Goal: Transaction & Acquisition: Purchase product/service

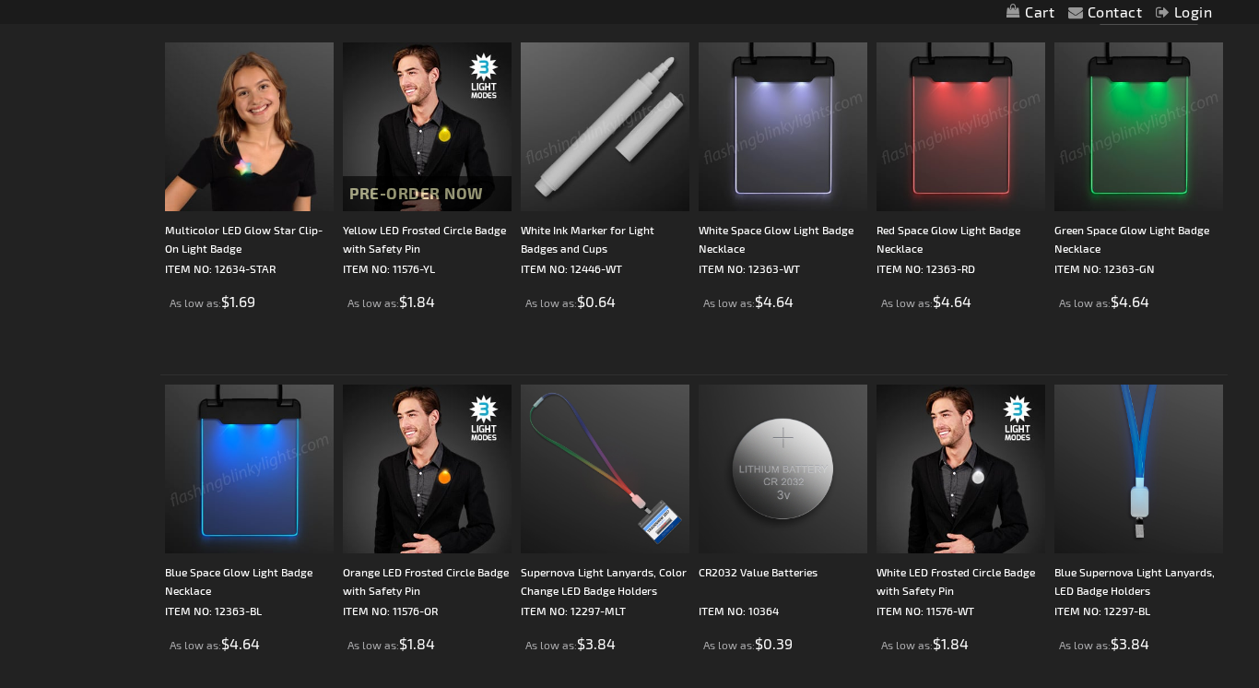
scroll to position [359, 0]
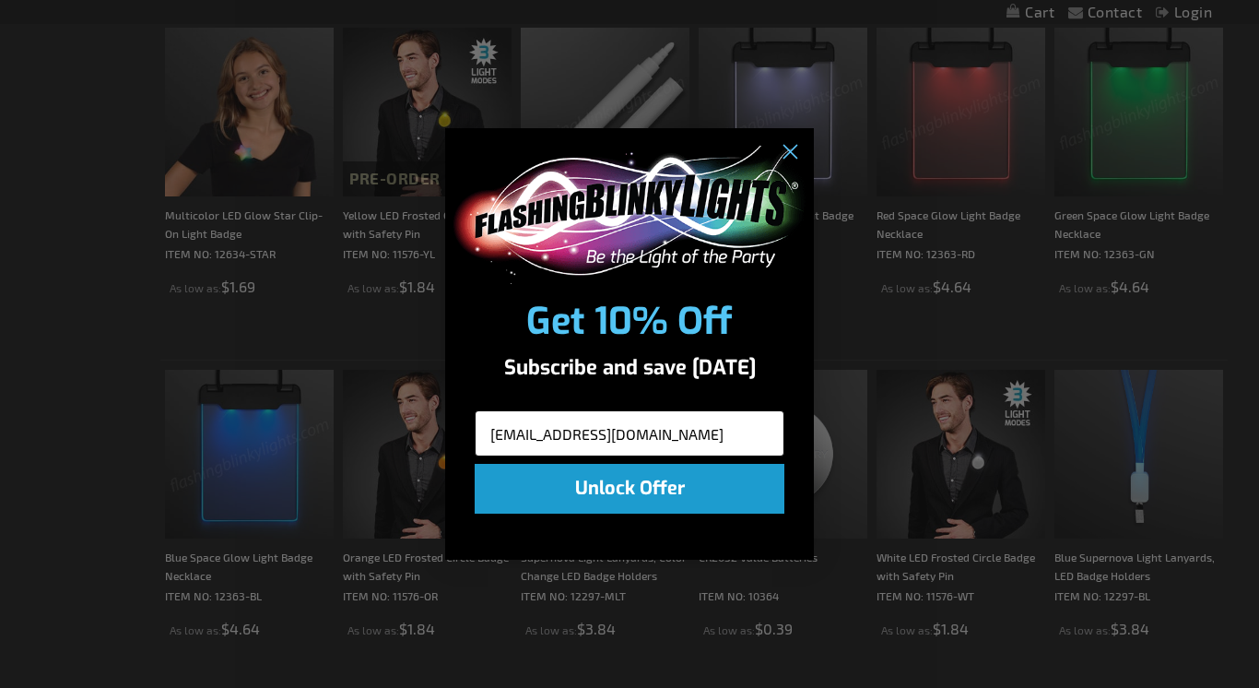
type input "susanfall@mac.com"
click input "Submit" at bounding box center [0, 0] width 0 height 0
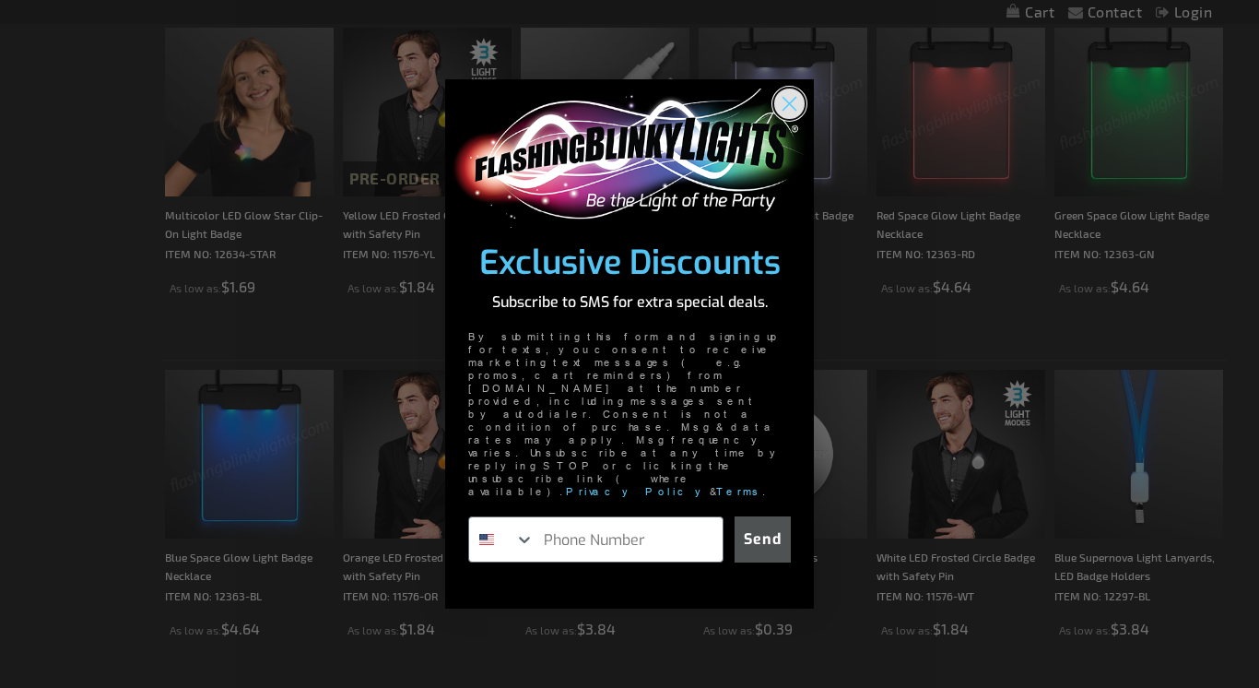
click at [795, 119] on circle "Close dialog" at bounding box center [789, 103] width 30 height 30
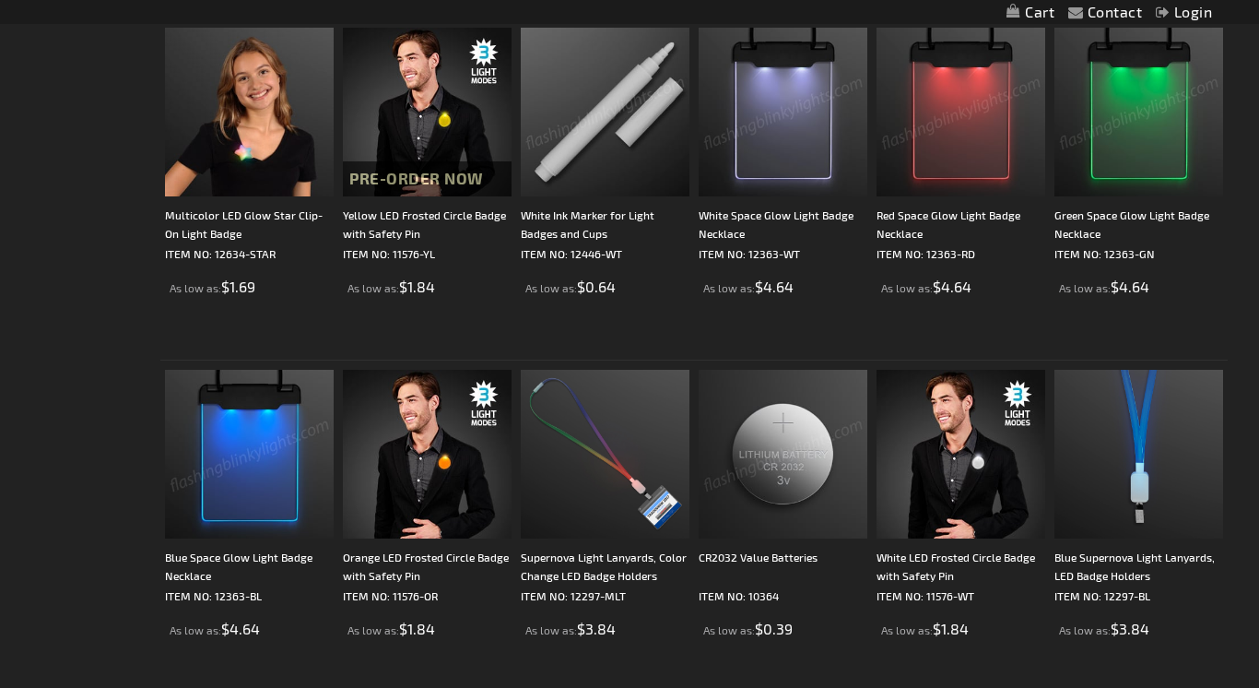
click at [228, 500] on img at bounding box center [249, 454] width 169 height 169
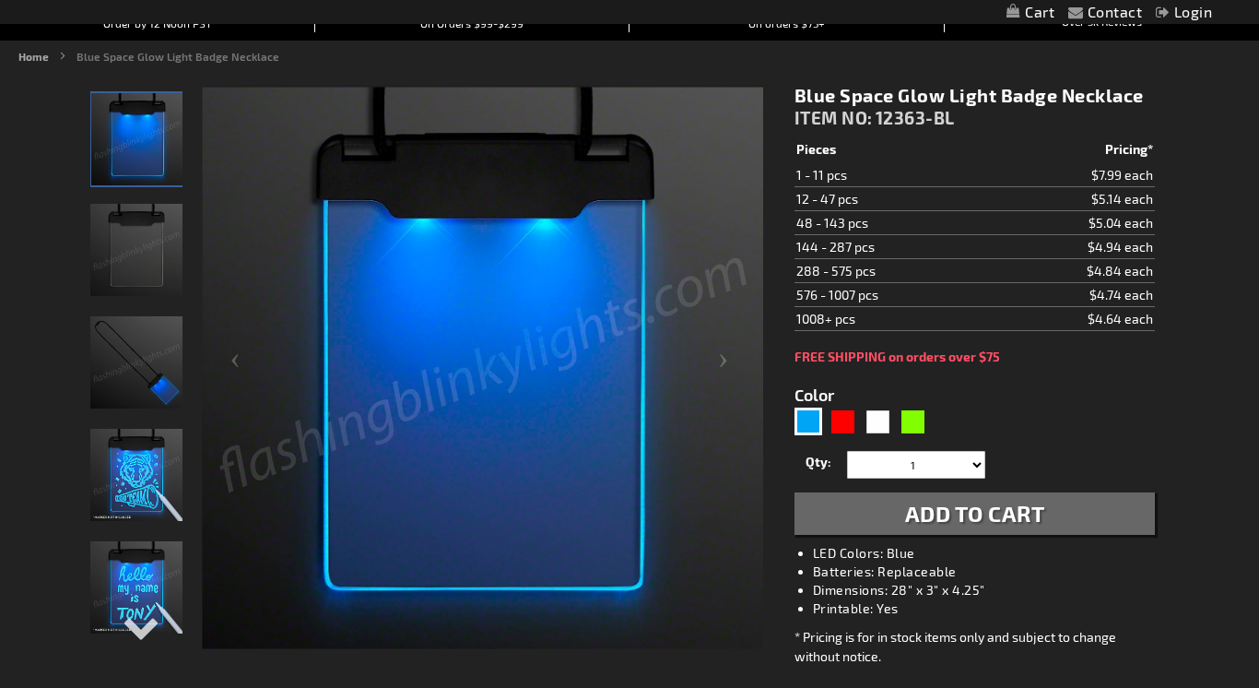
scroll to position [206, 0]
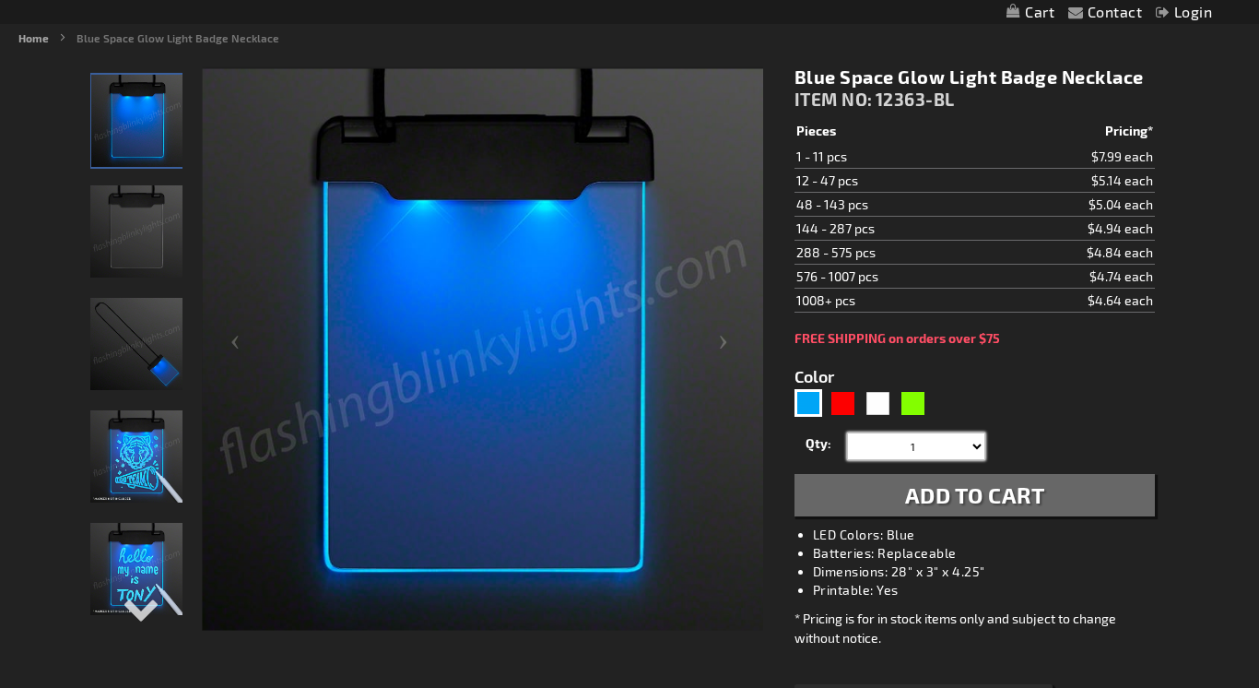
click at [976, 442] on select "1 2 3 4 5 6 7 8 9 10 11 12 24 36 48 60 72 84 96 108 120" at bounding box center [916, 446] width 138 height 28
select select "84"
click at [847, 432] on select "1 2 3 4 5 6 7 8 9 10 11 12 24 36 48 60 72 84 96 108 120" at bounding box center [916, 446] width 138 height 28
click at [1007, 491] on span "Add to Cart" at bounding box center [975, 494] width 140 height 27
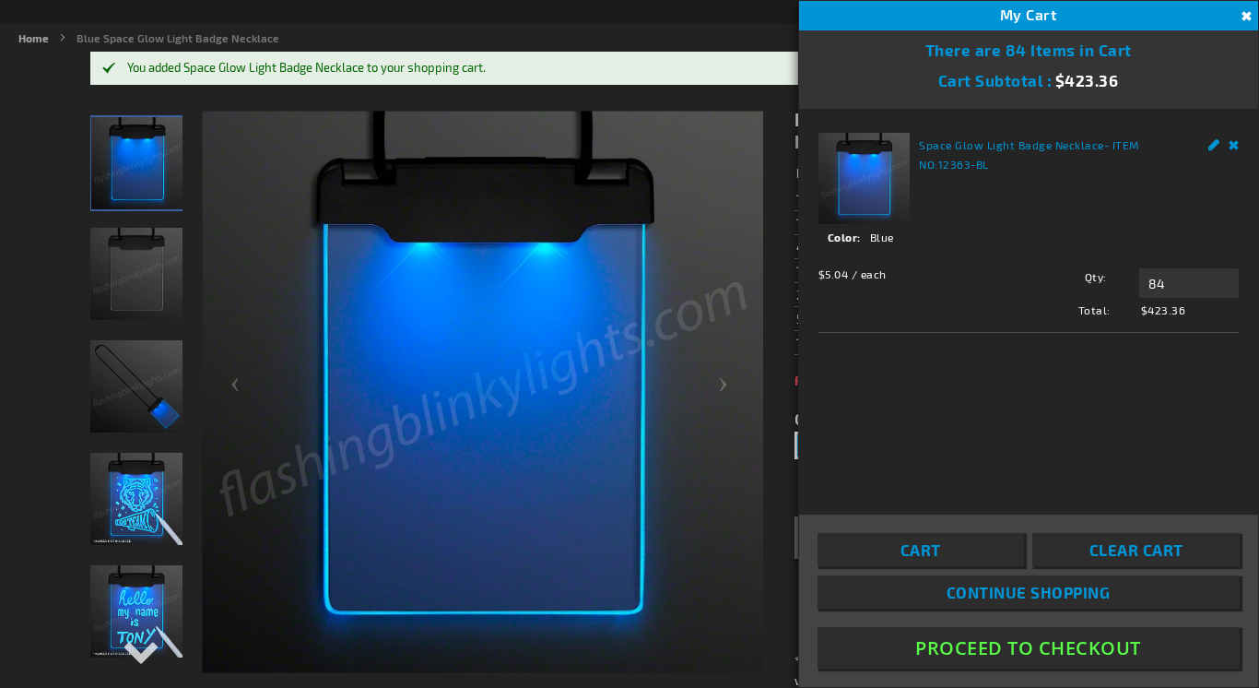
click at [940, 583] on link "Continue Shopping" at bounding box center [1029, 591] width 422 height 33
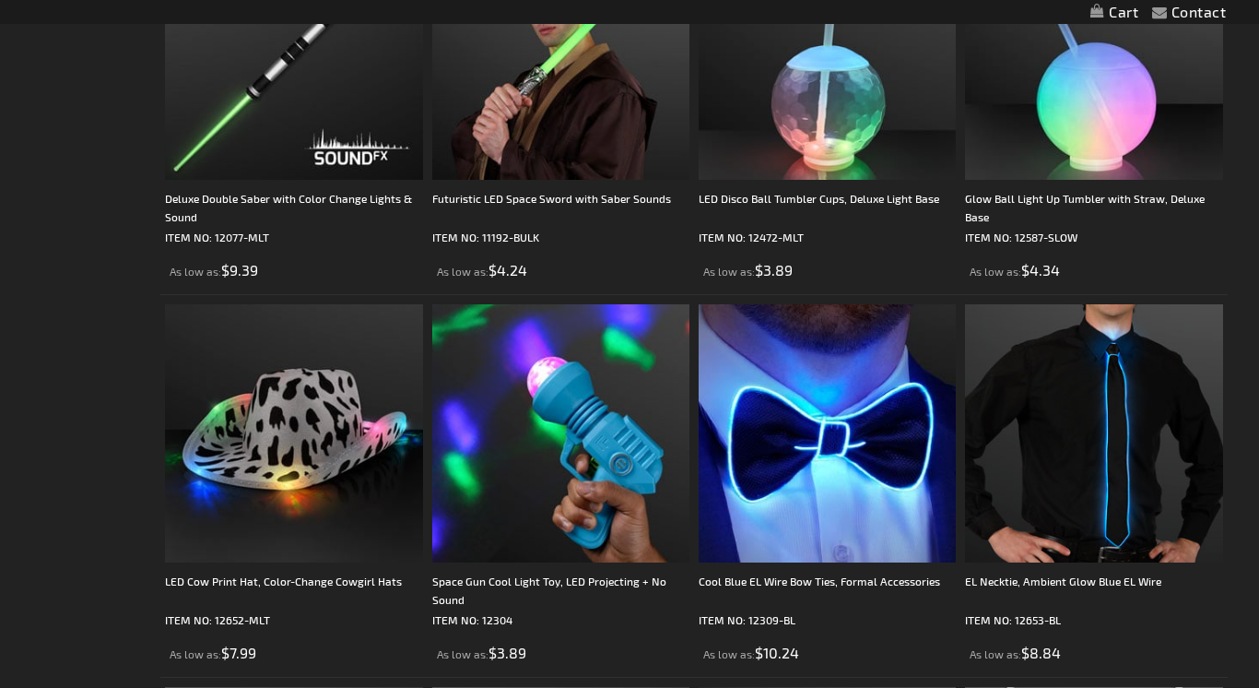
scroll to position [1380, 0]
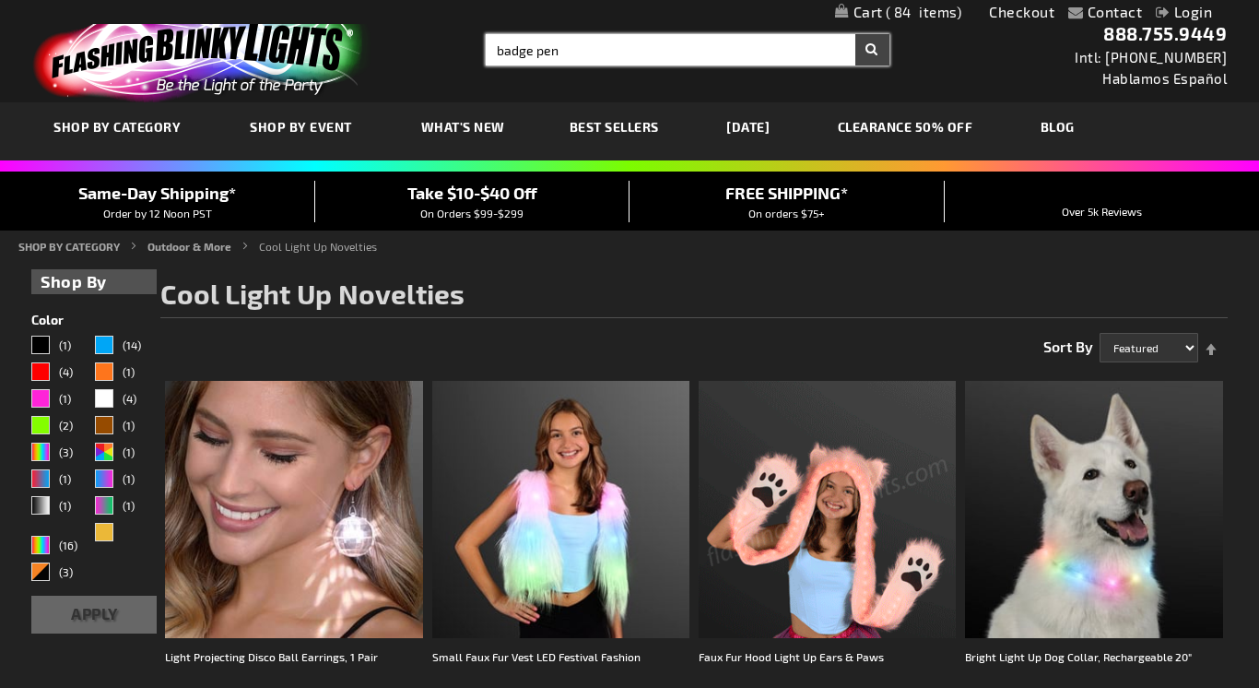
type input "badge pen"
click at [855, 34] on button "Search" at bounding box center [872, 49] width 34 height 31
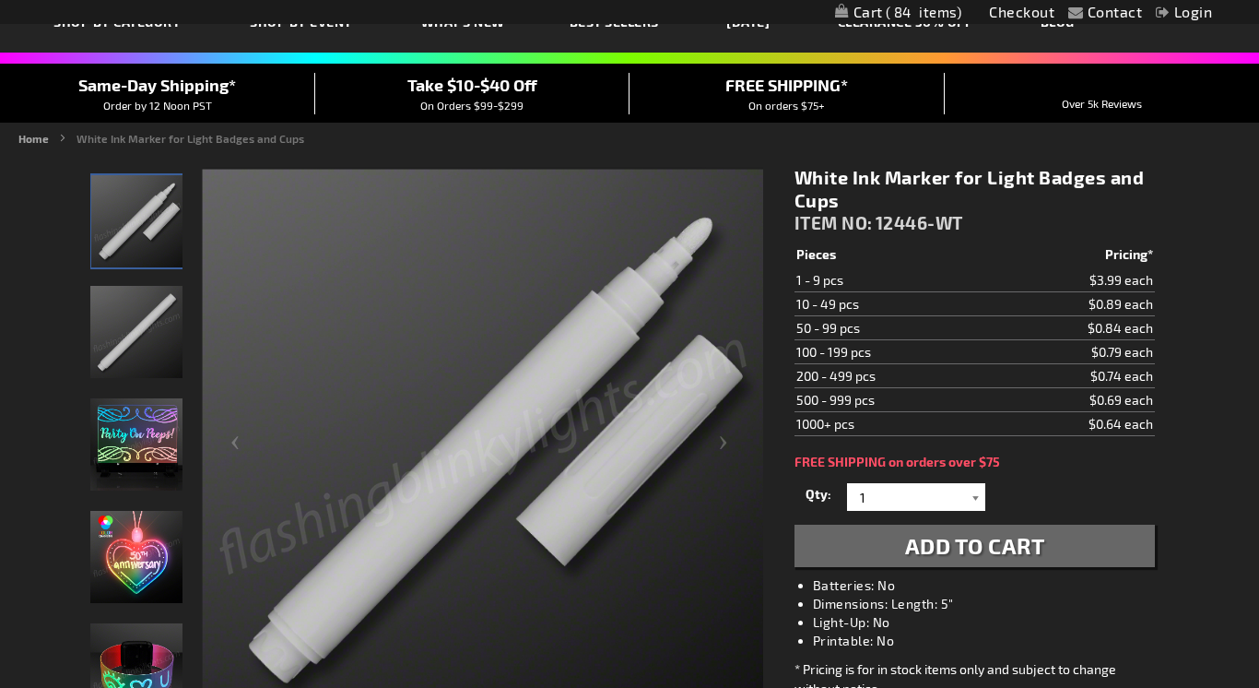
click at [974, 501] on div at bounding box center [976, 497] width 18 height 28
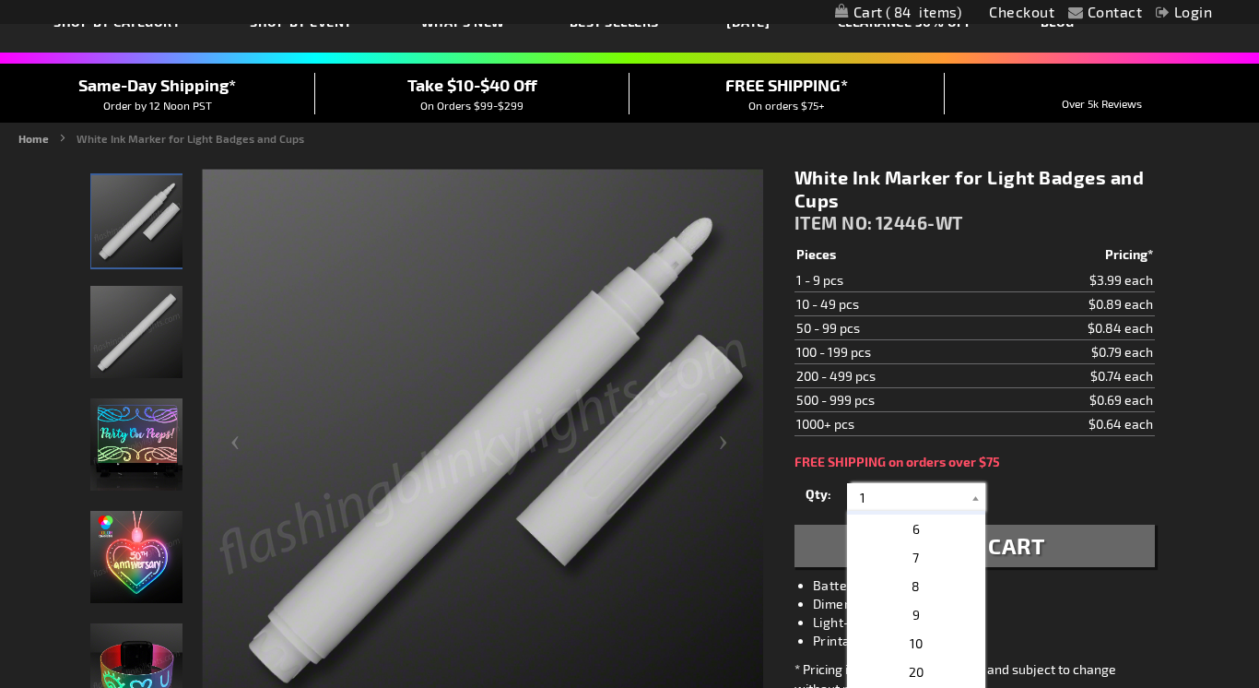
scroll to position [141, 0]
click at [917, 637] on span "10" at bounding box center [916, 641] width 13 height 16
type input "10"
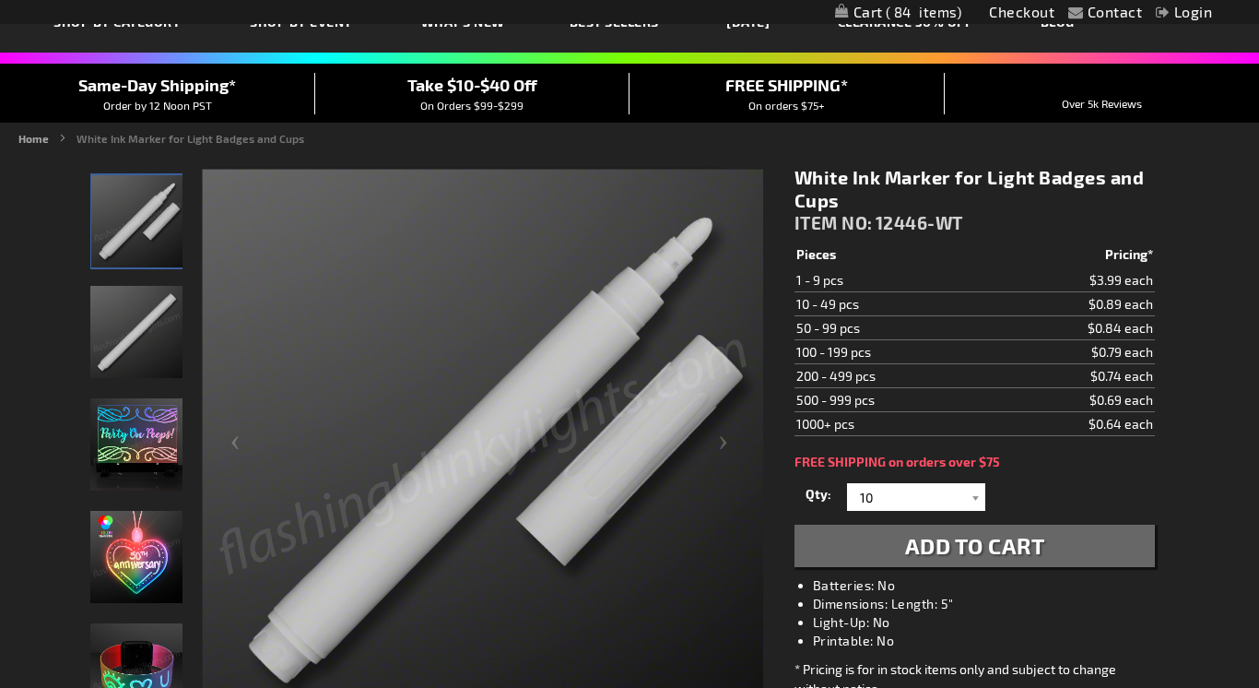
click at [949, 555] on span "Add to Cart" at bounding box center [975, 545] width 140 height 27
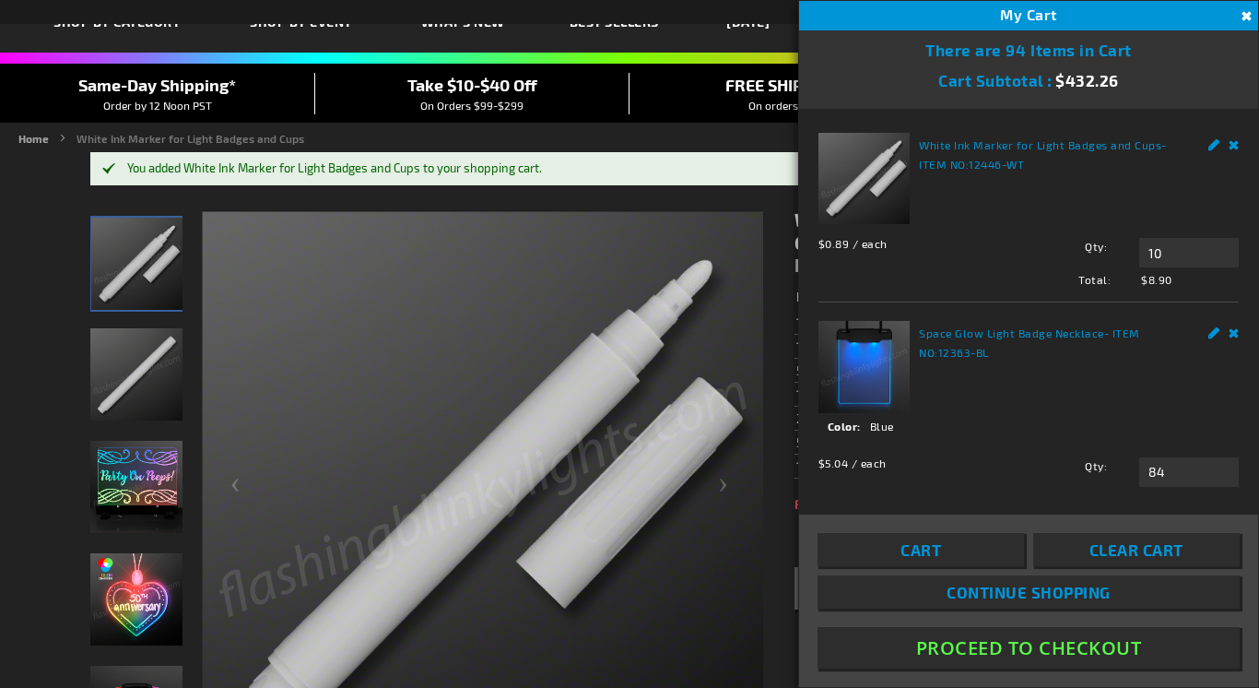
click at [1025, 648] on button "Proceed To Checkout" at bounding box center [1029, 647] width 422 height 41
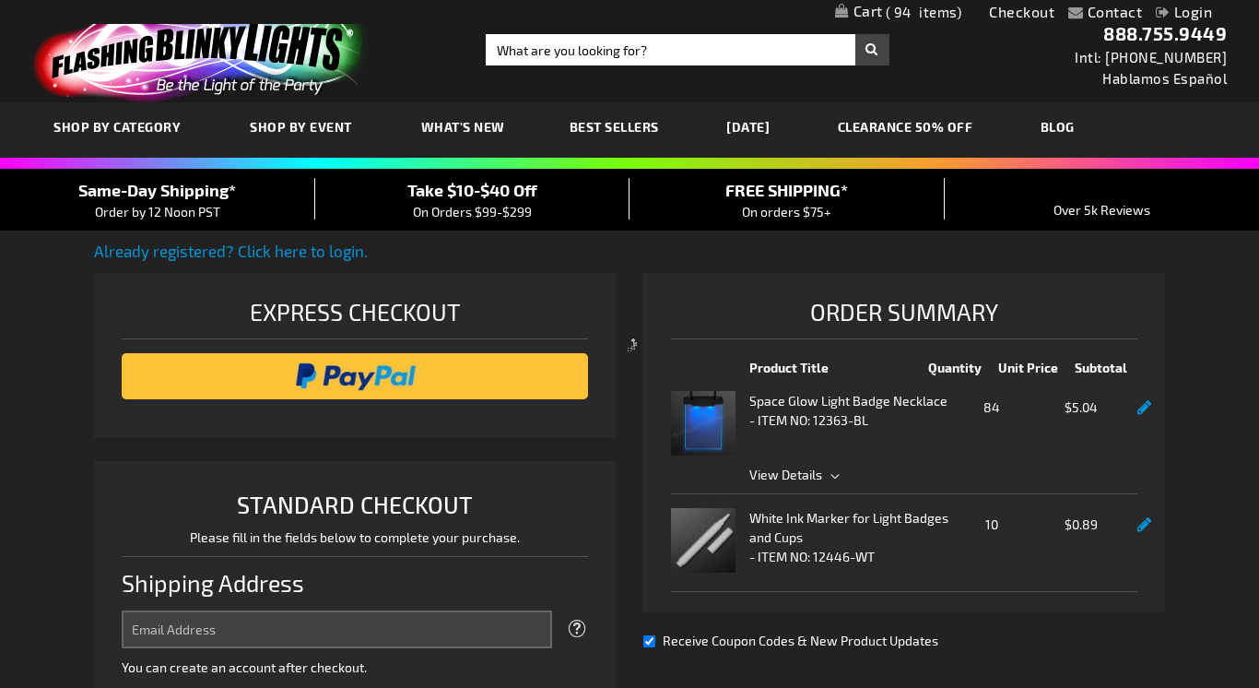
select select "US"
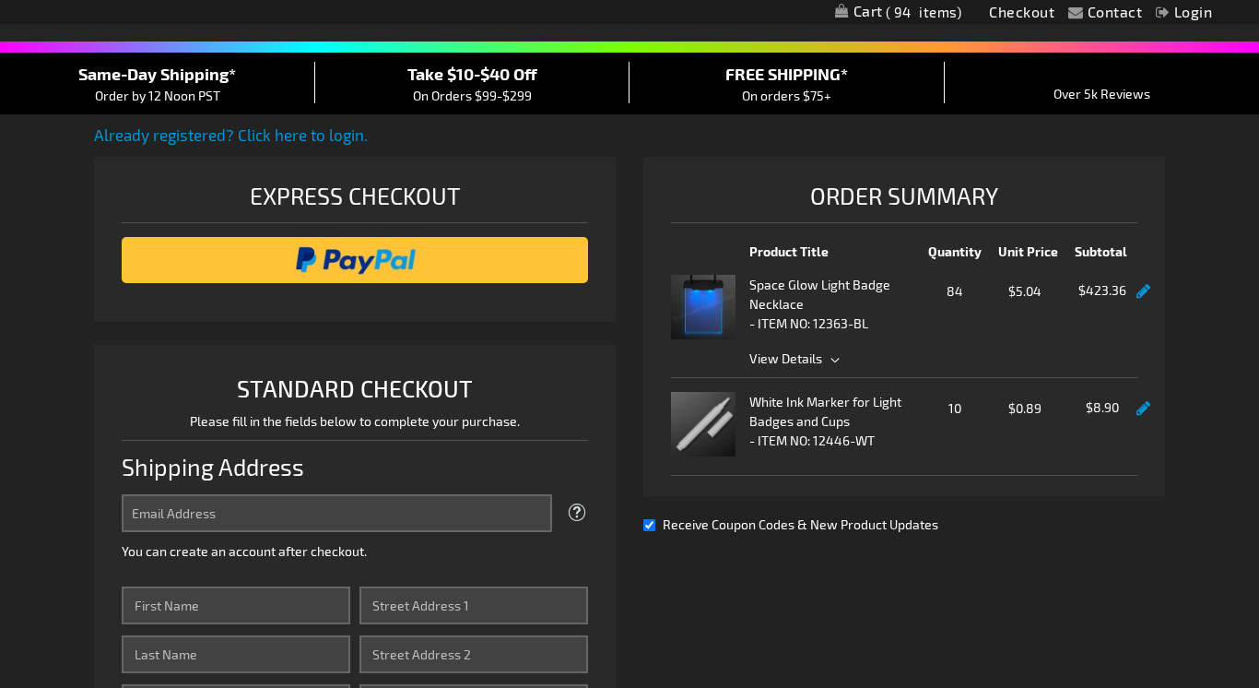
scroll to position [135, 0]
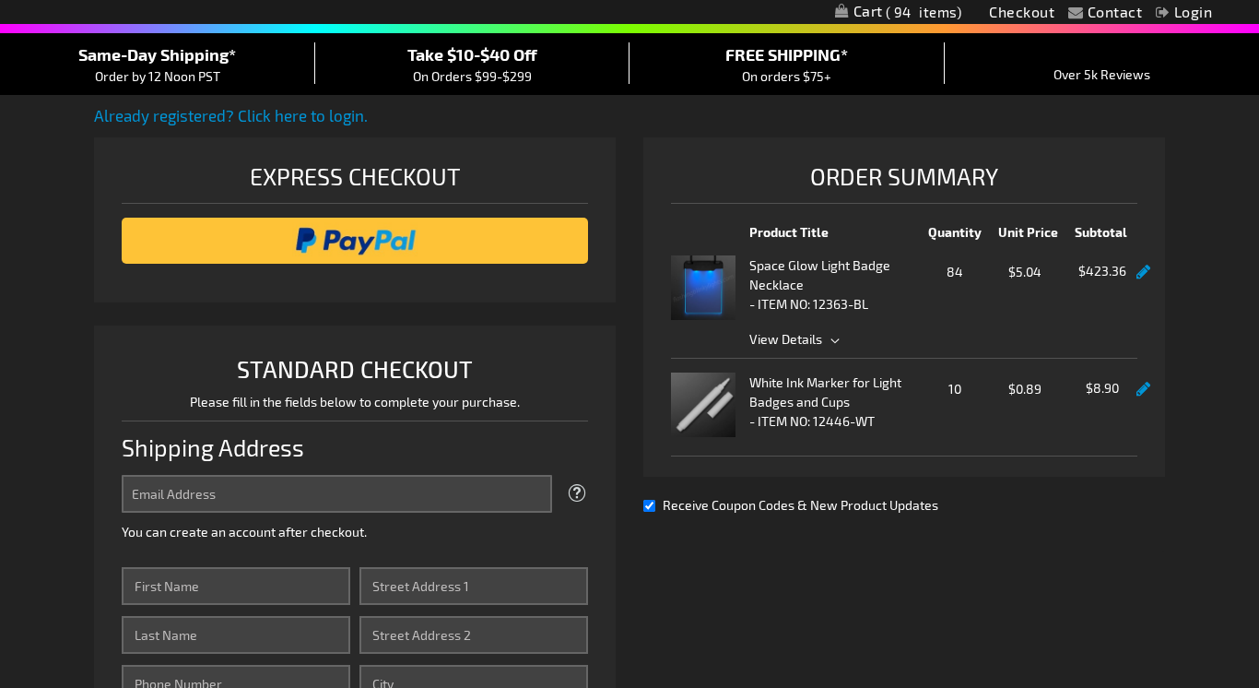
click at [650, 509] on input "Receive Coupon Codes & New Product Updates" at bounding box center [649, 506] width 12 height 12
checkbox input "false"
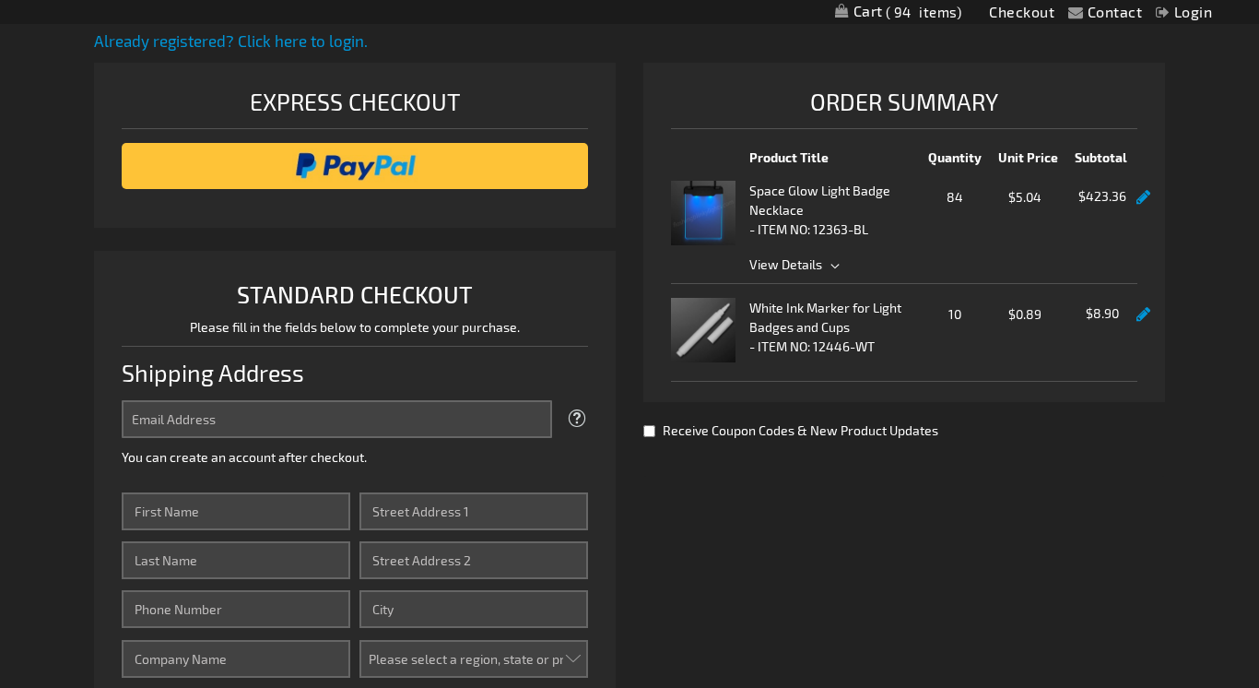
scroll to position [220, 0]
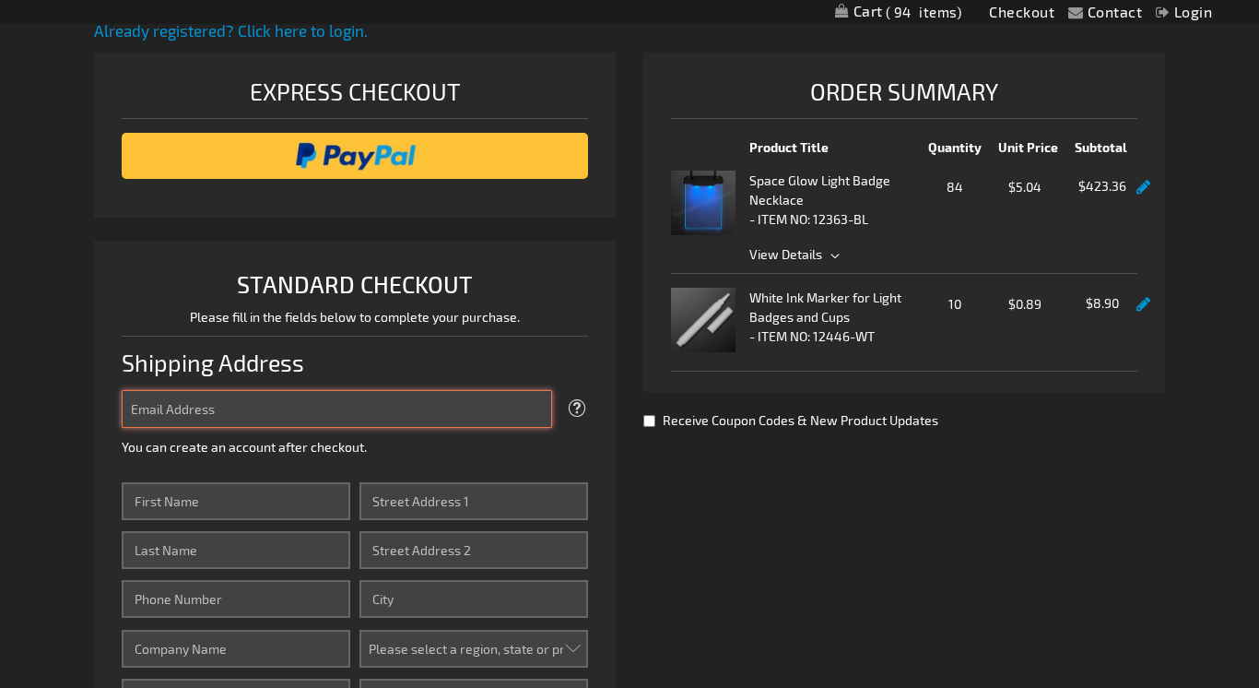
click at [396, 406] on input "Email Address" at bounding box center [337, 409] width 430 height 38
type input "susanfall@mac.com"
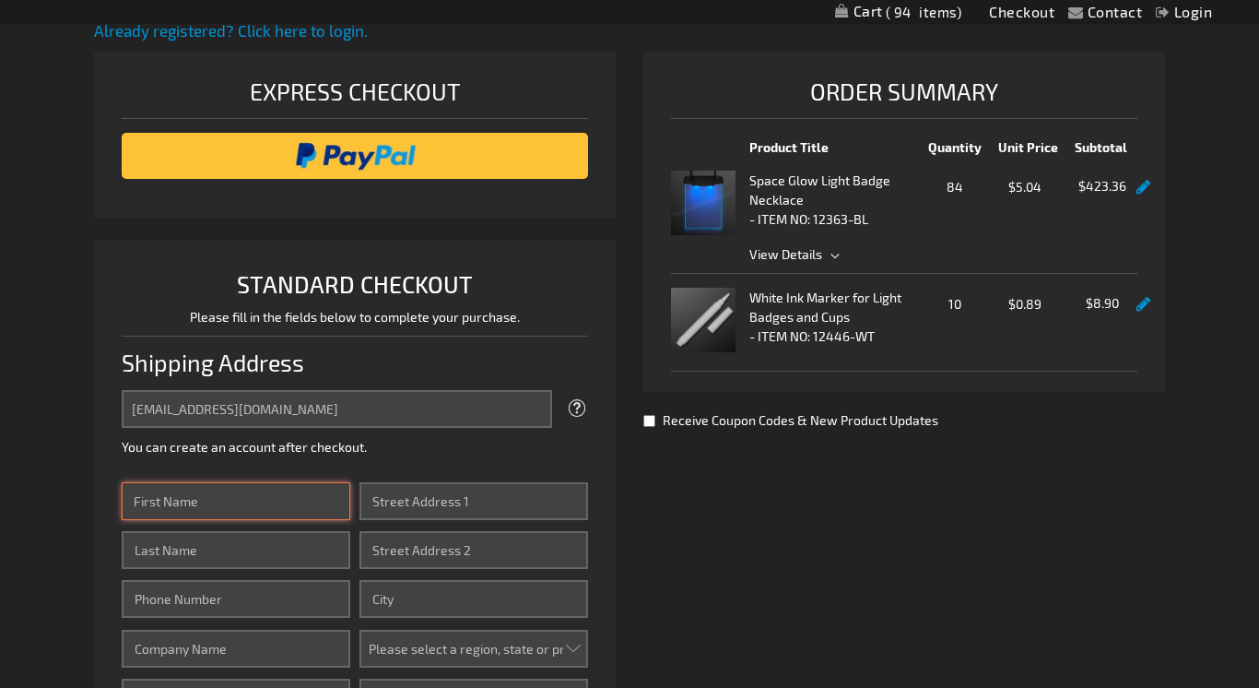
click at [204, 512] on input "First Name" at bounding box center [236, 501] width 229 height 38
type input "Susan"
type input "Fall"
type input "6198909415"
type input "[STREET_ADDRESS]"
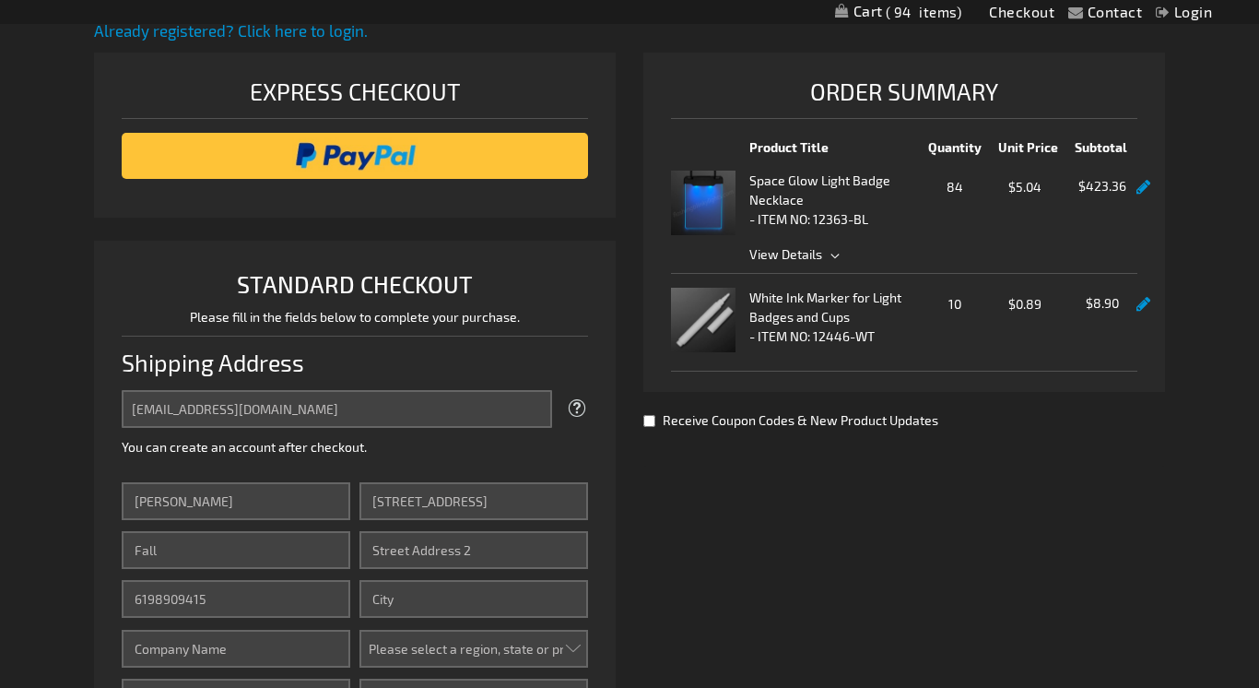
type input "[GEOGRAPHIC_DATA]"
select select "12"
type input "92109"
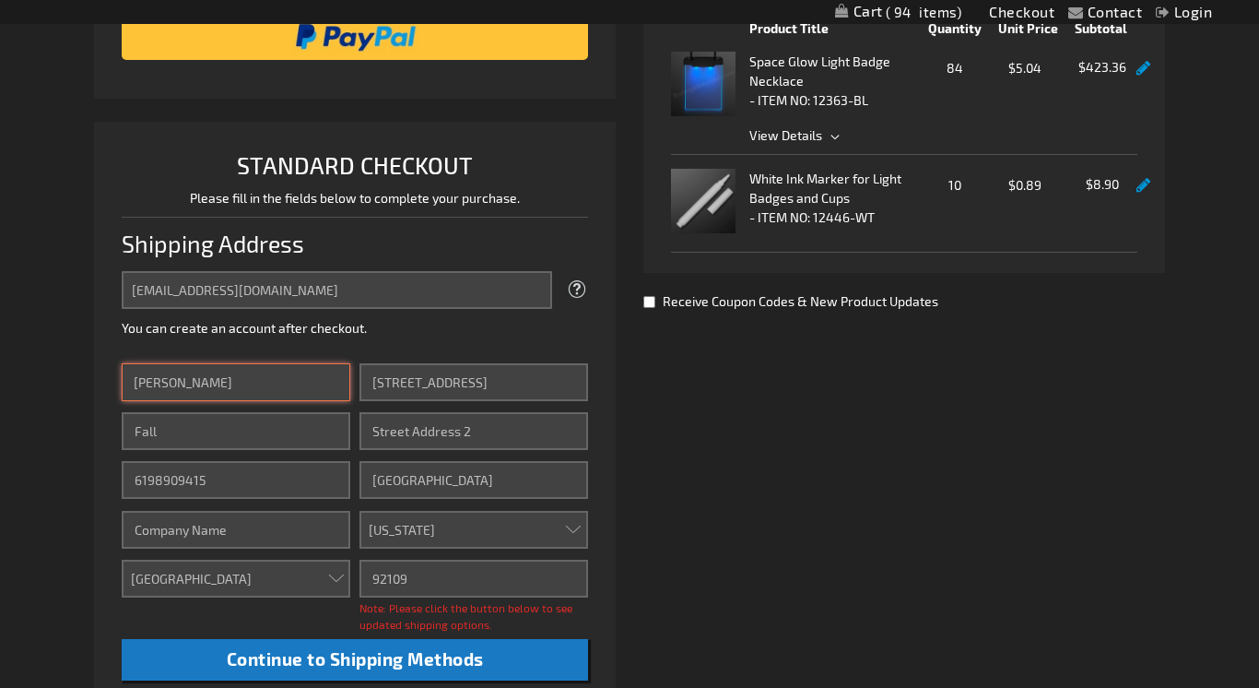
scroll to position [341, 0]
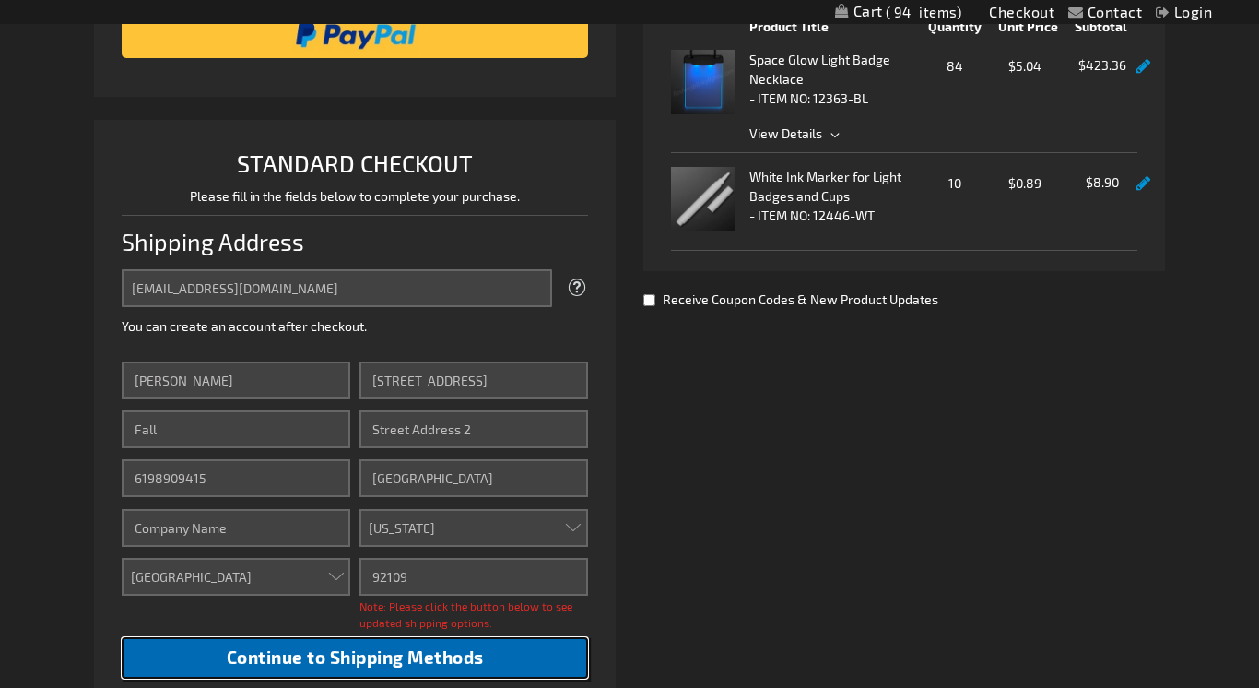
click at [318, 656] on span "Continue to Shipping Methods" at bounding box center [355, 656] width 257 height 21
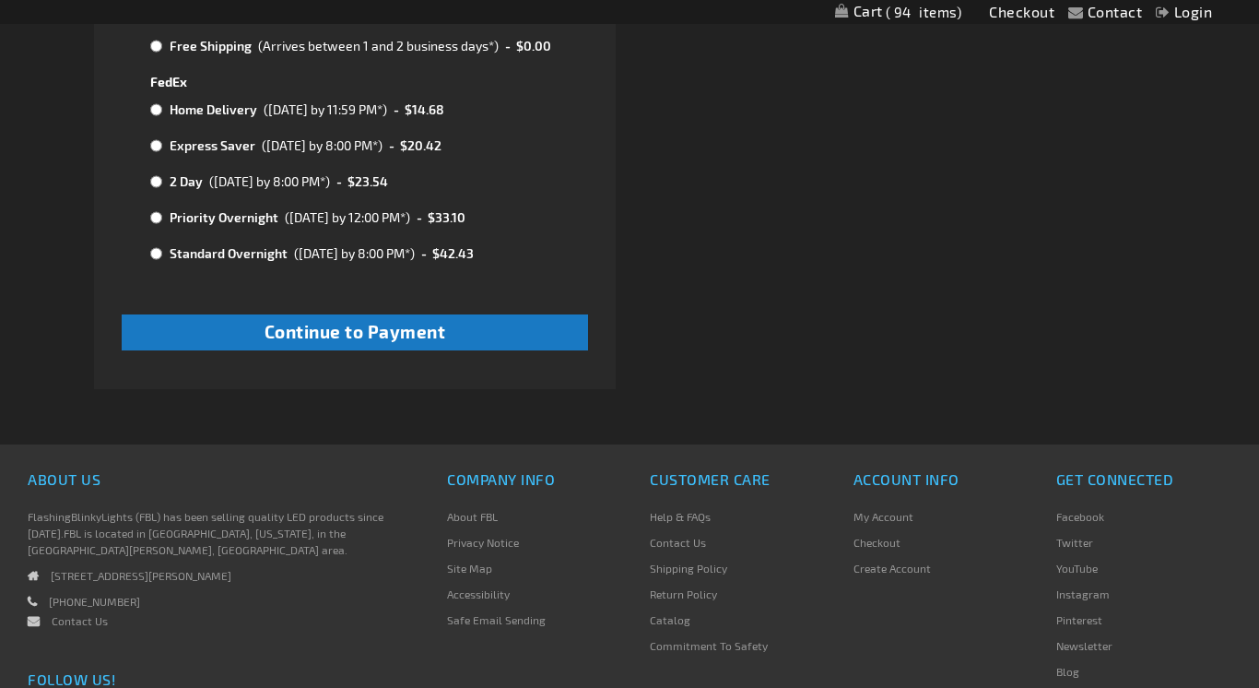
scroll to position [1161, 0]
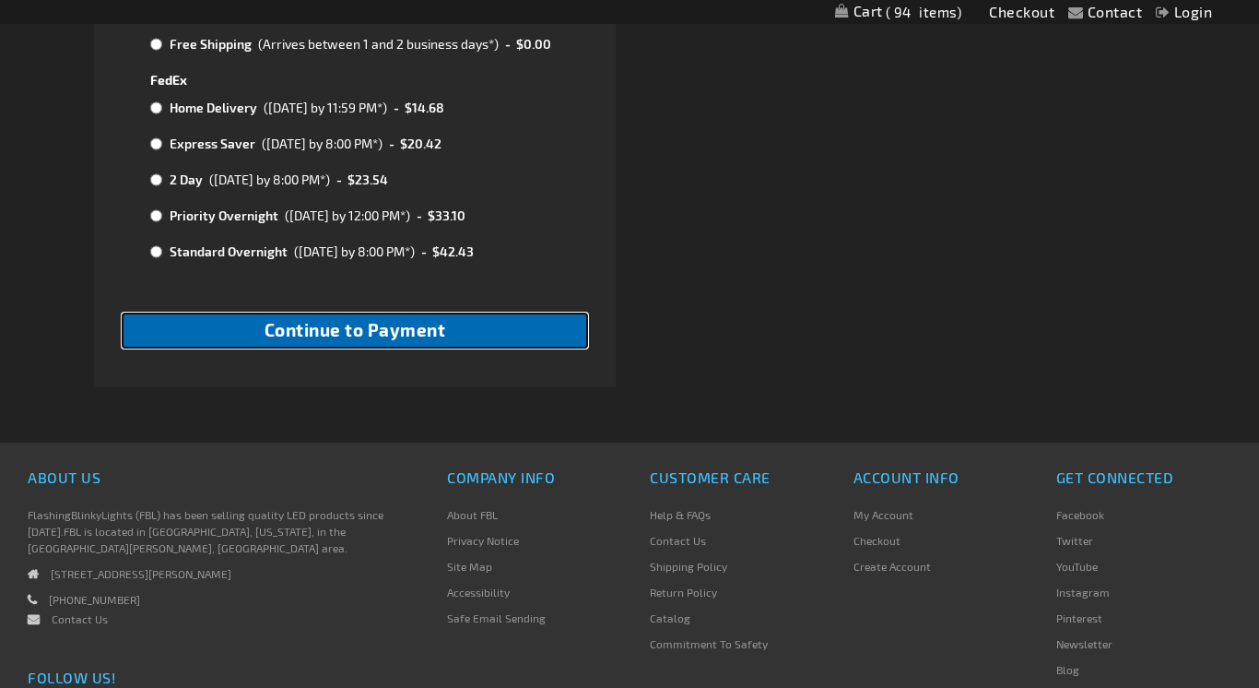
click at [444, 337] on span "Continue to Payment" at bounding box center [356, 329] width 182 height 21
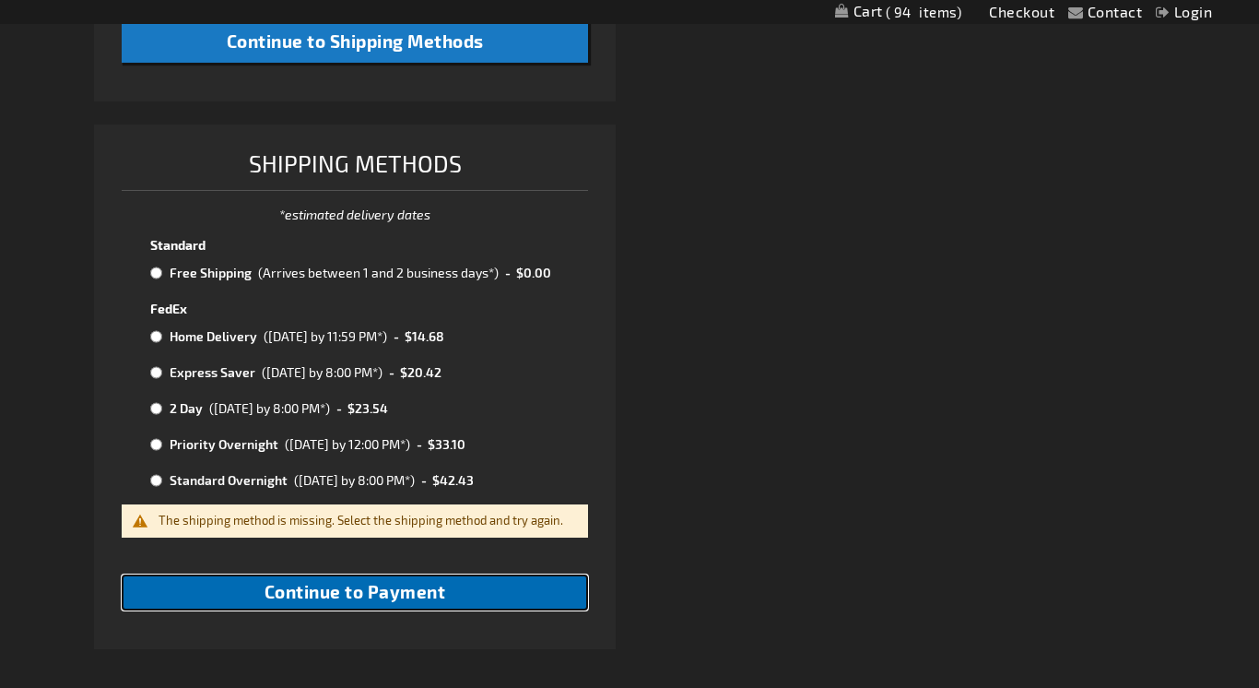
scroll to position [928, 0]
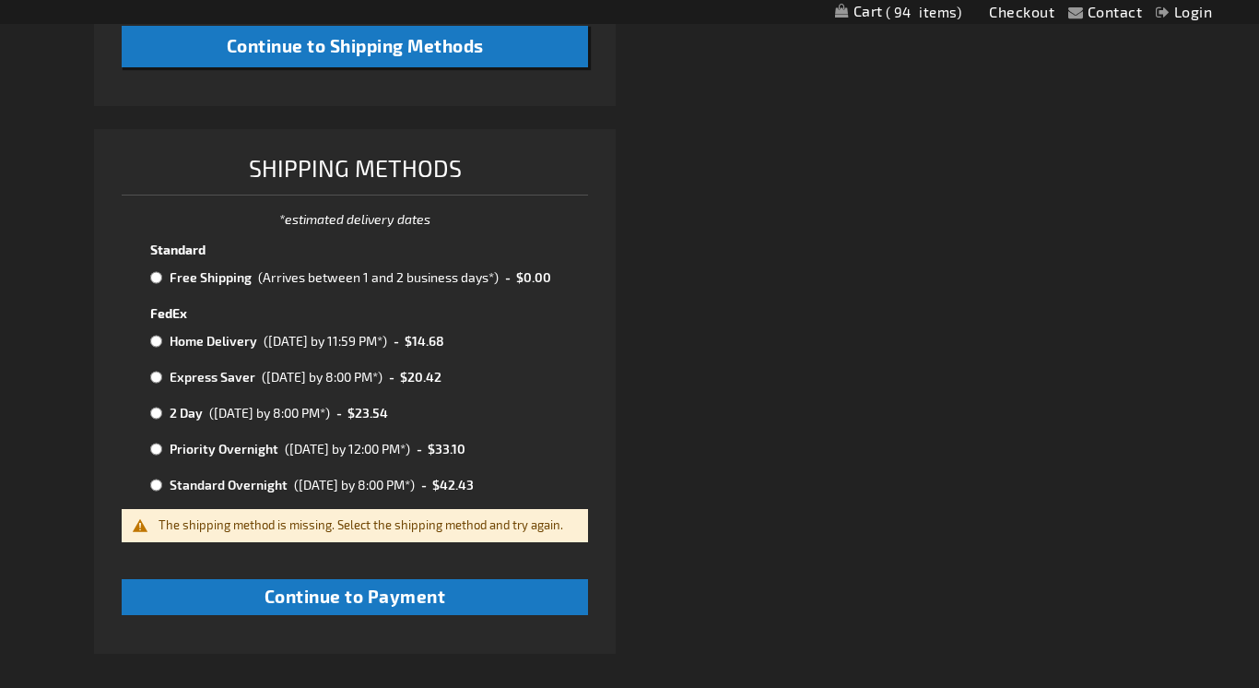
click at [156, 277] on input "radio" at bounding box center [156, 277] width 12 height 15
radio input "true"
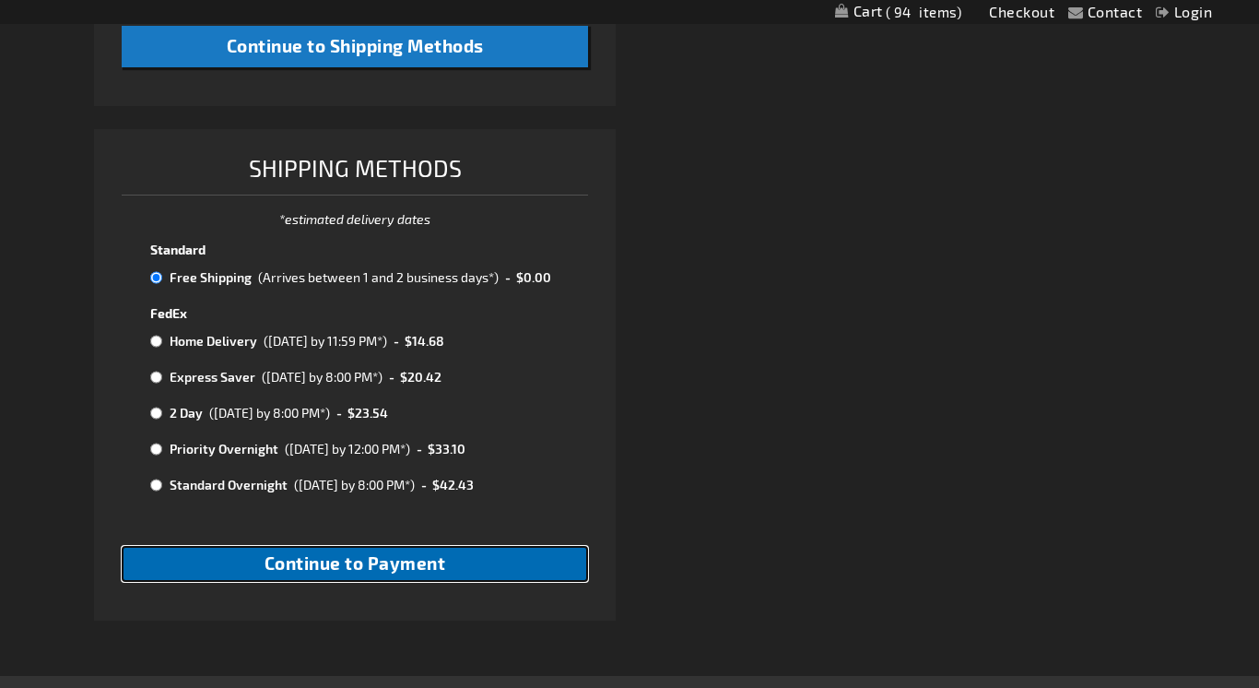
click at [357, 566] on span "Continue to Payment" at bounding box center [356, 562] width 182 height 21
checkbox input "true"
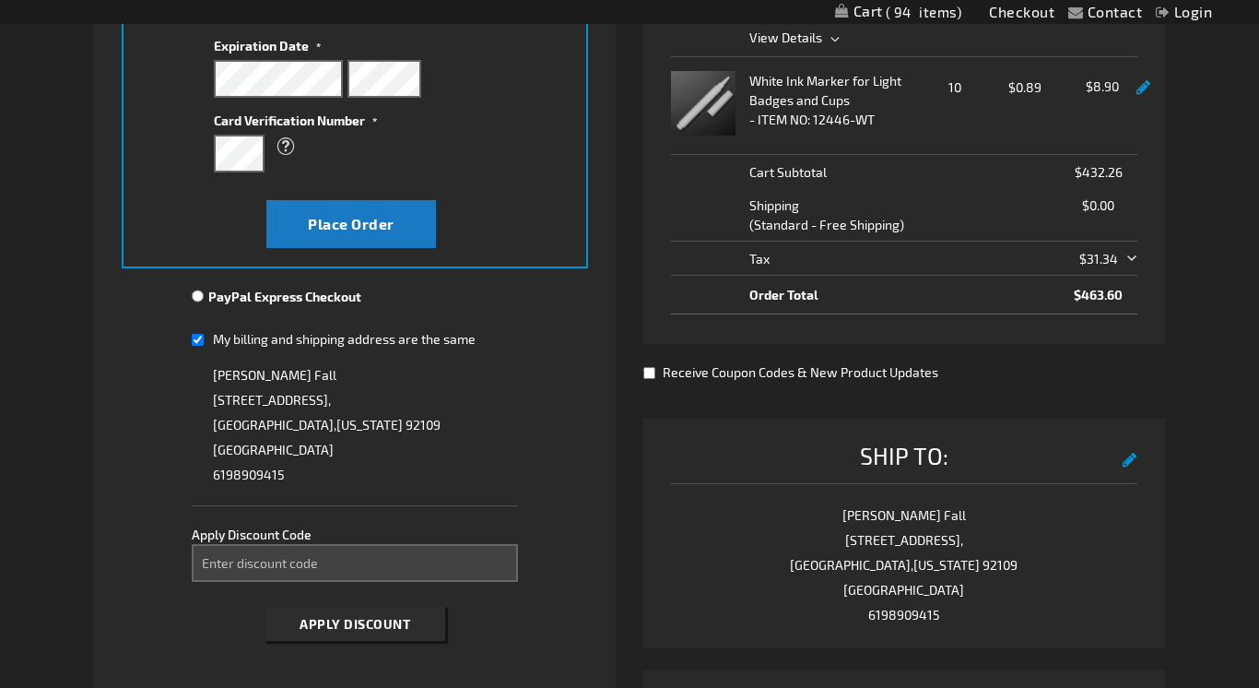
scroll to position [439, 0]
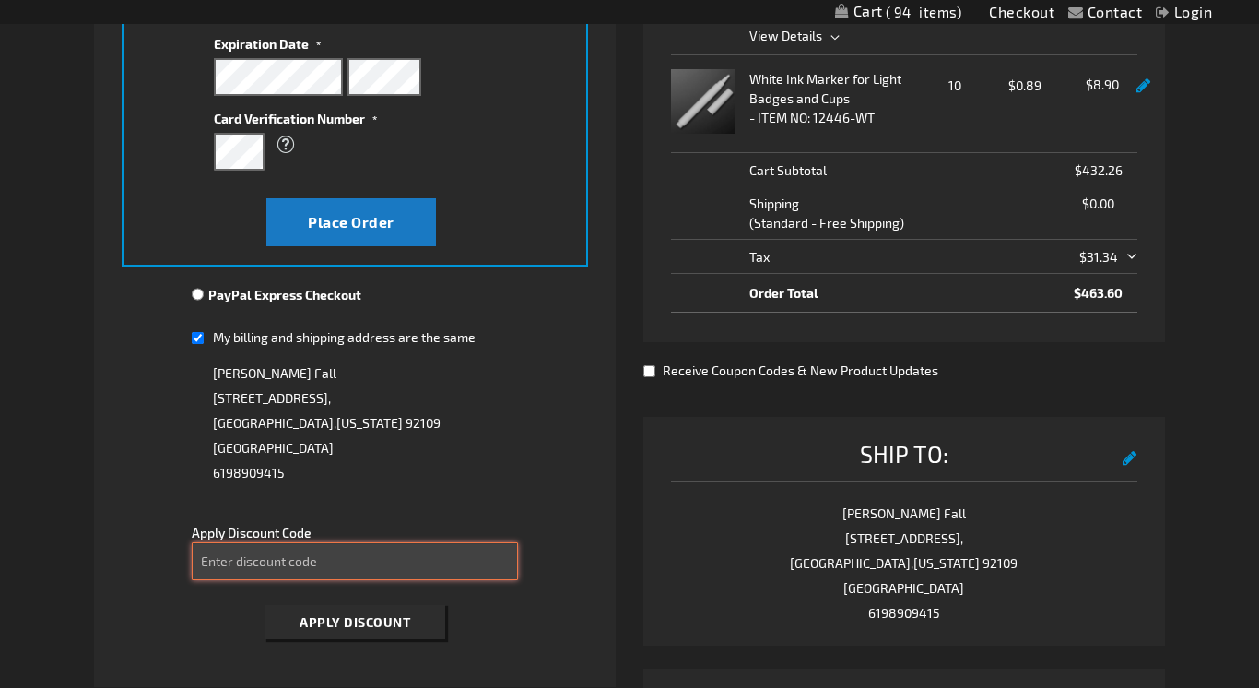
click at [317, 571] on input "Enter discount code" at bounding box center [355, 561] width 326 height 38
paste input "MO9UEXS604"
type input "MO9UEXS604"
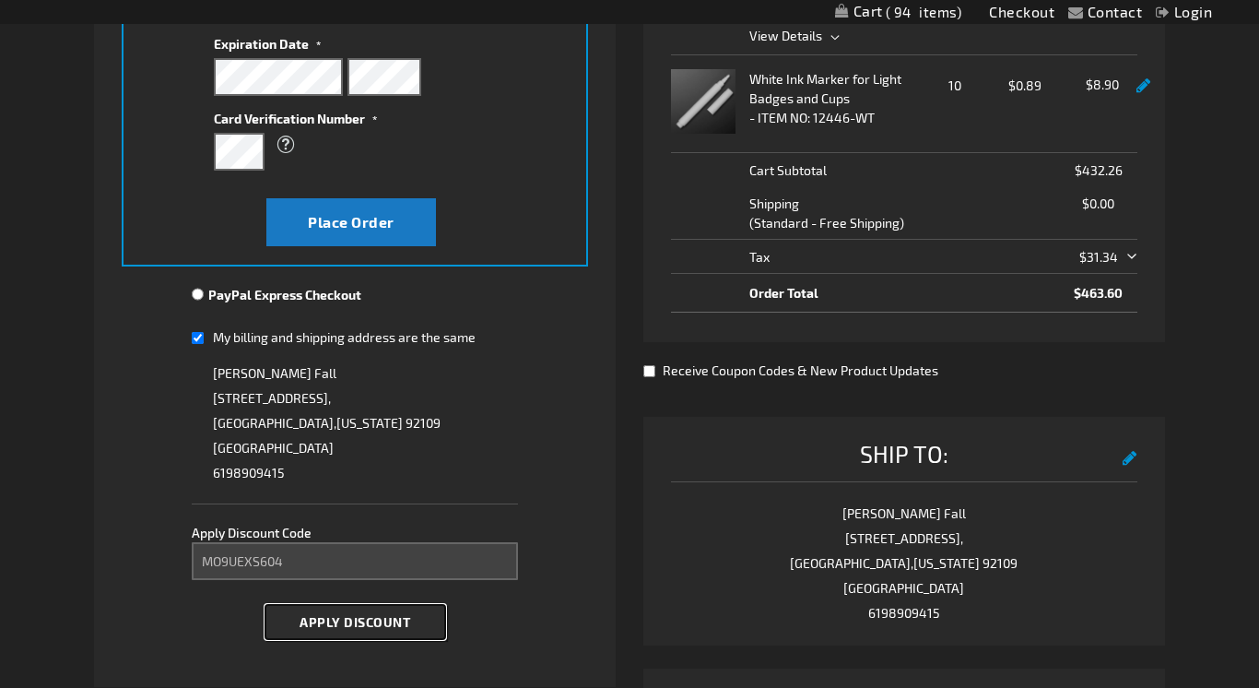
click at [349, 624] on span "Apply Discount" at bounding box center [355, 622] width 111 height 16
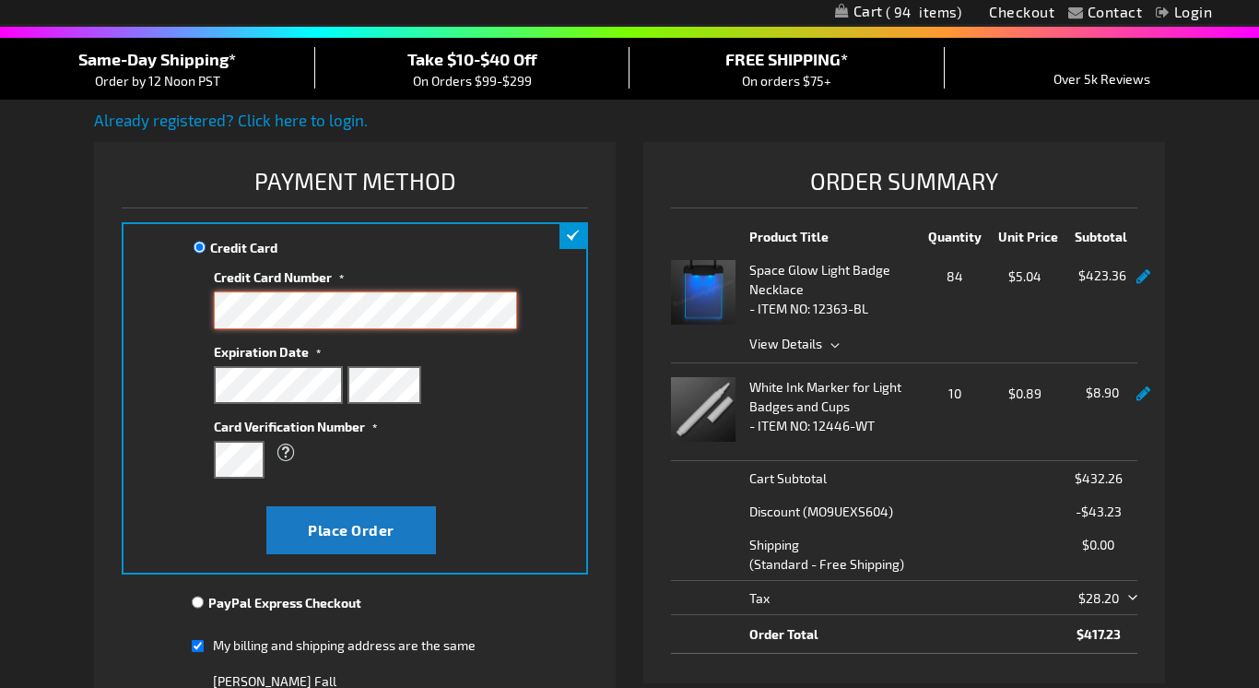
scroll to position [132, 0]
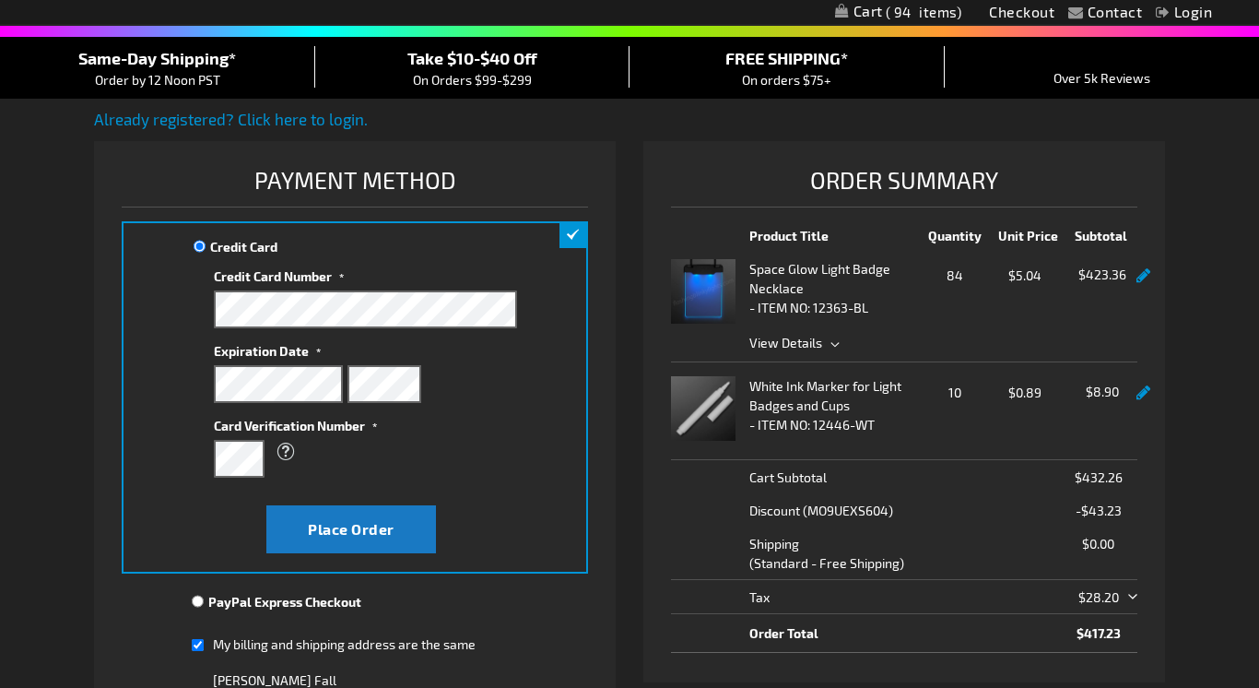
click at [1143, 280] on link at bounding box center [1144, 276] width 14 height 16
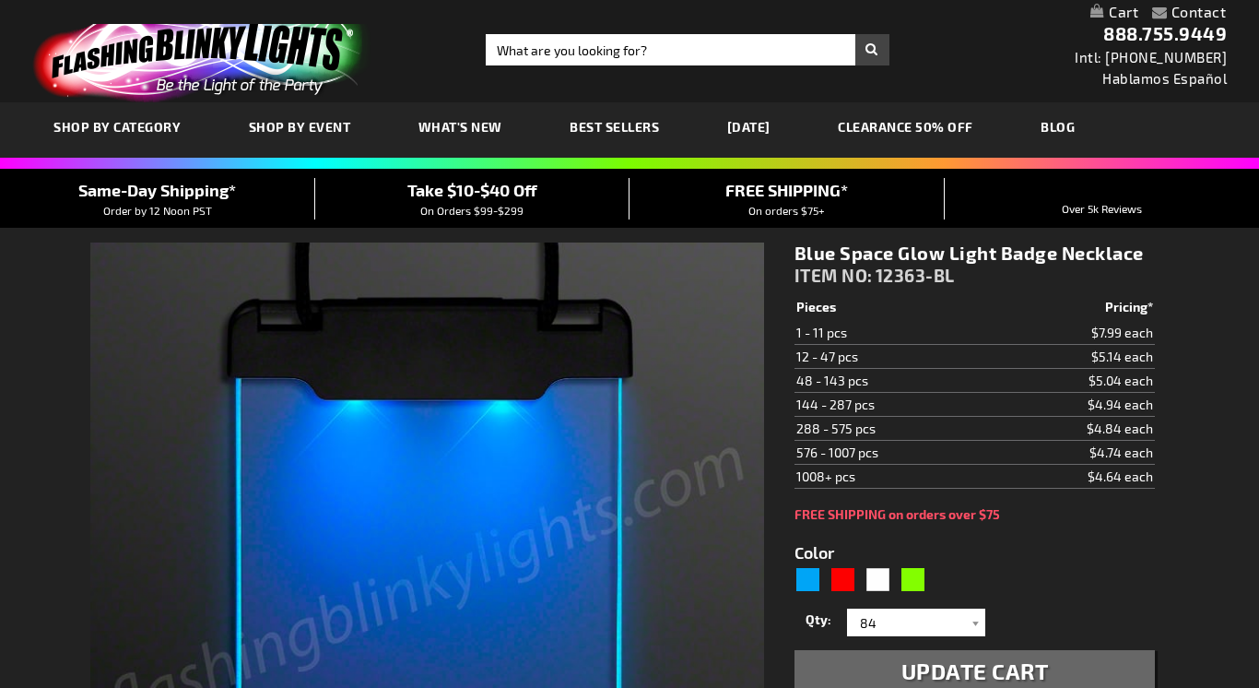
select select "84"
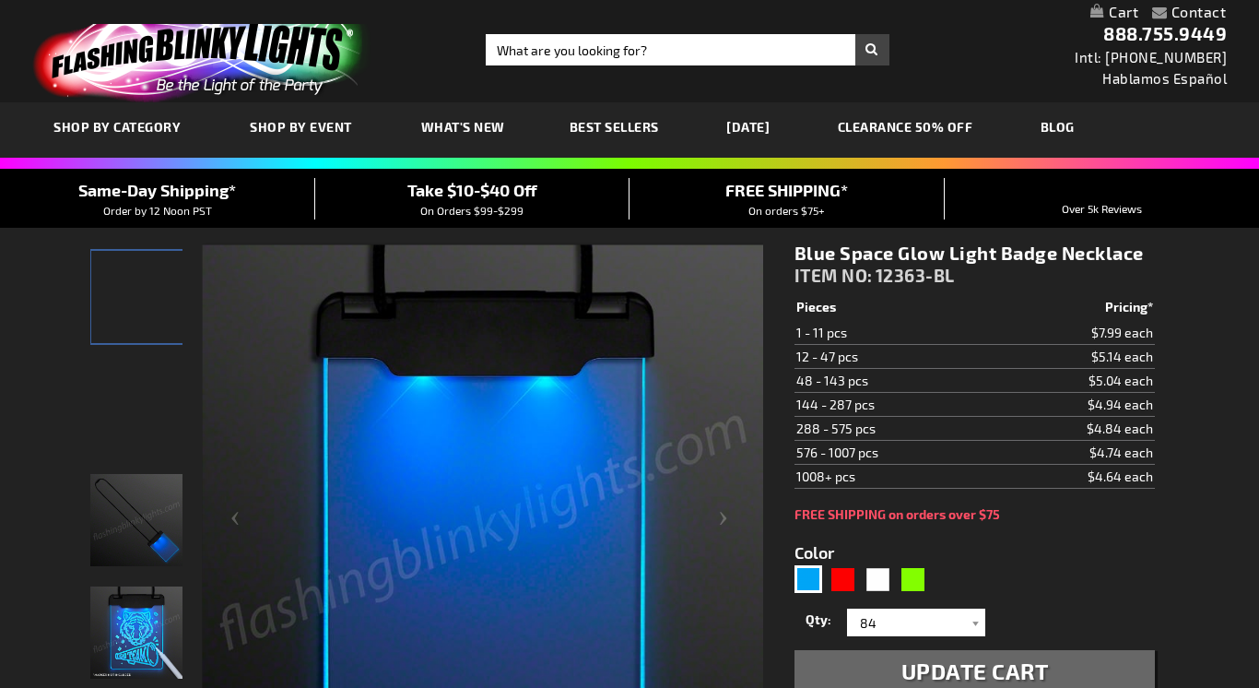
type input "5629"
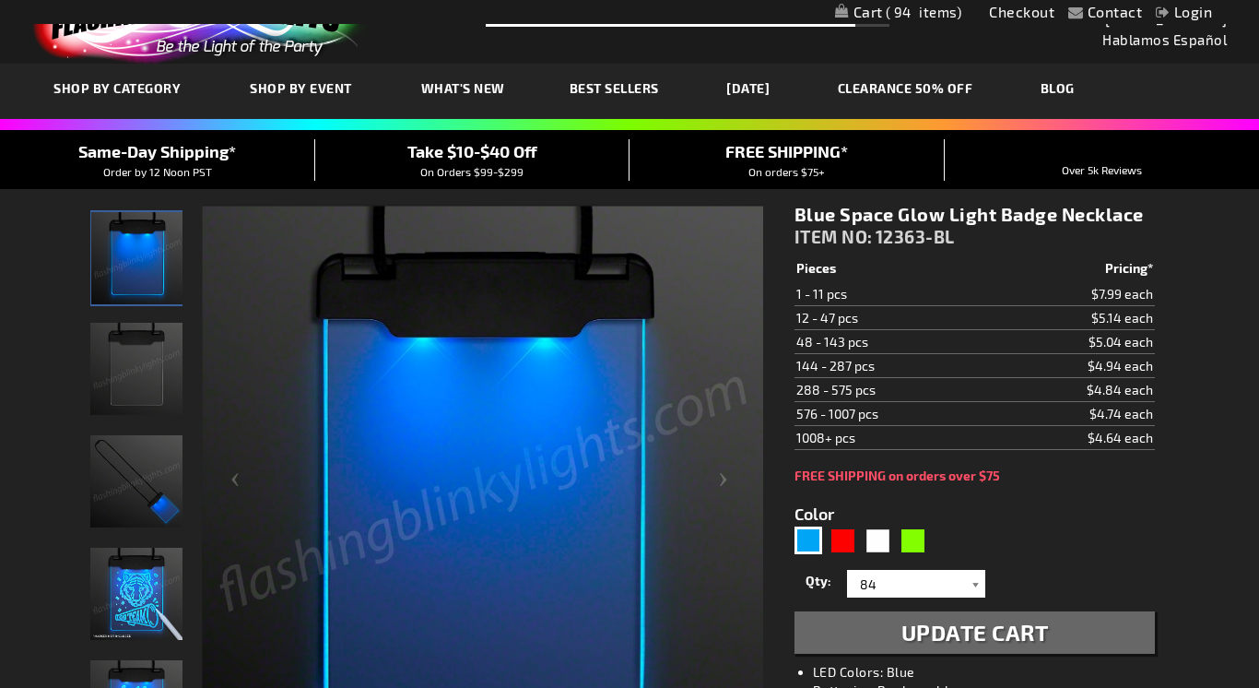
click at [974, 587] on div at bounding box center [976, 584] width 18 height 28
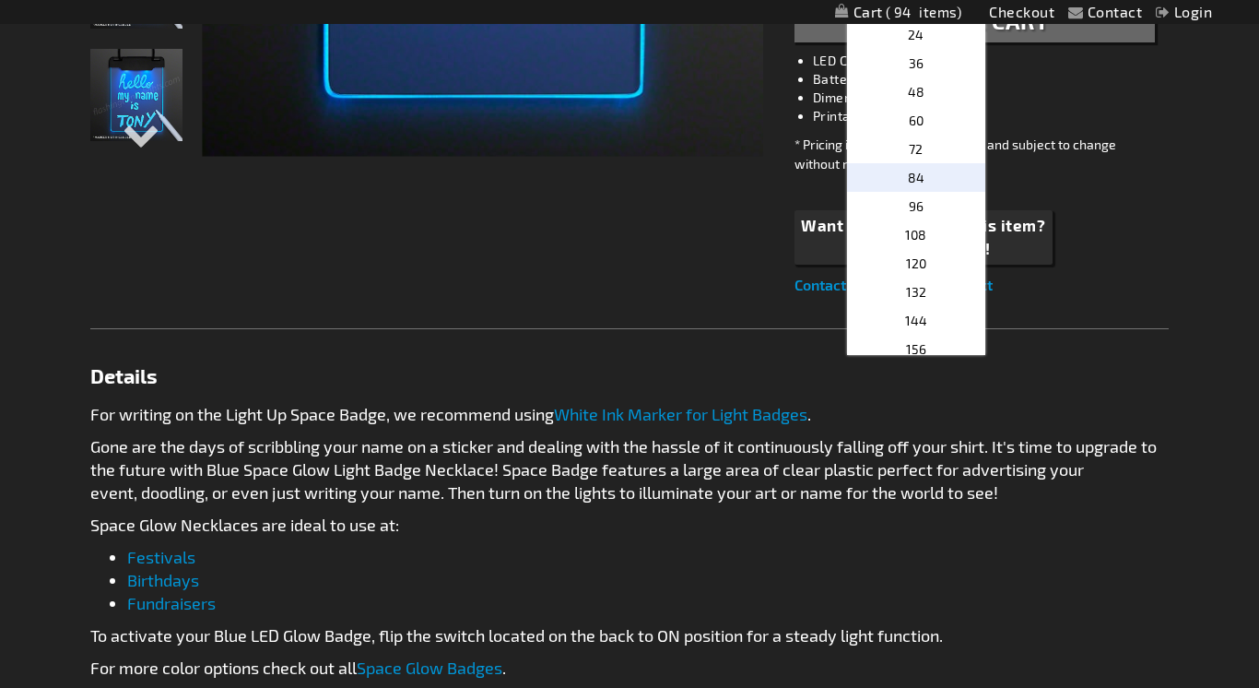
scroll to position [307, 0]
click at [907, 241] on span "108" at bounding box center [915, 237] width 21 height 16
type input "108"
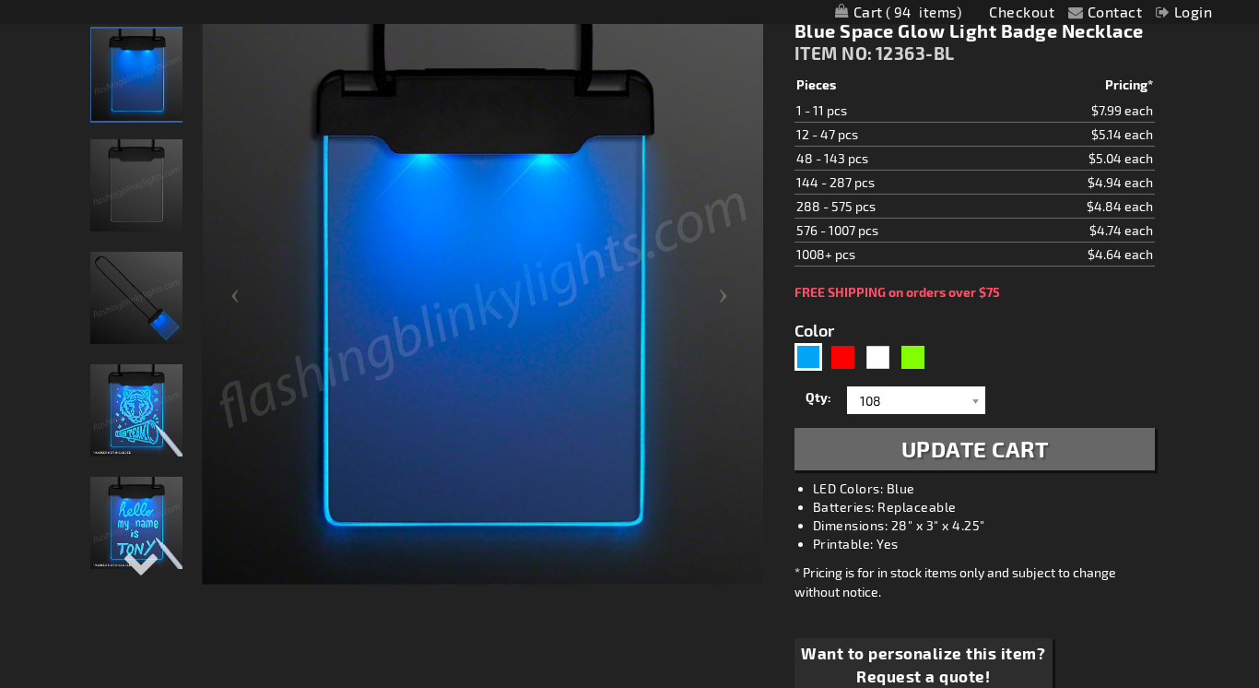
scroll to position [192, 0]
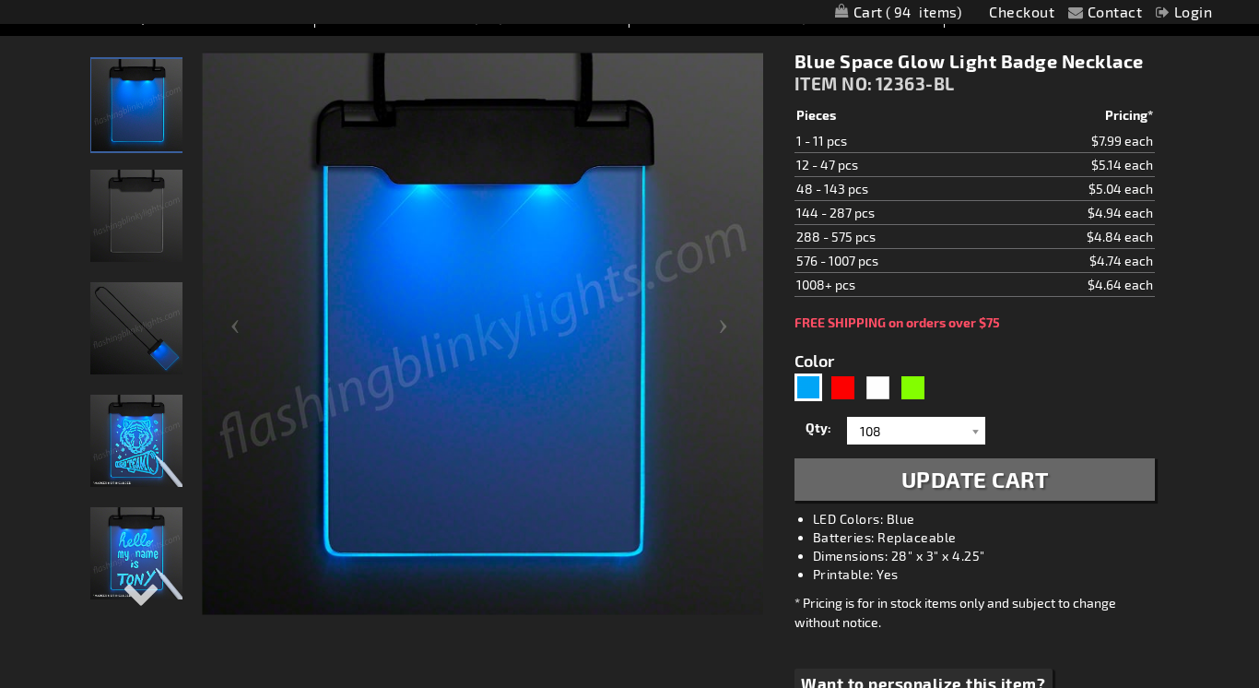
click at [969, 481] on span "Update Cart" at bounding box center [974, 478] width 147 height 27
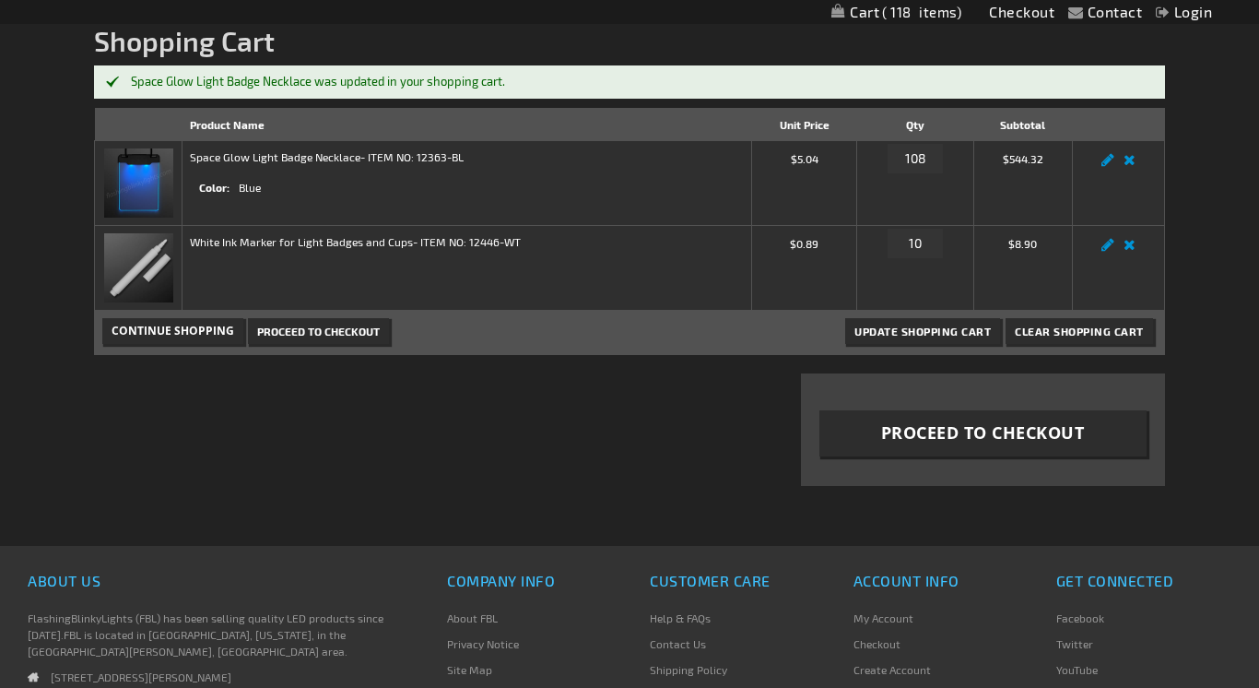
scroll to position [81, 0]
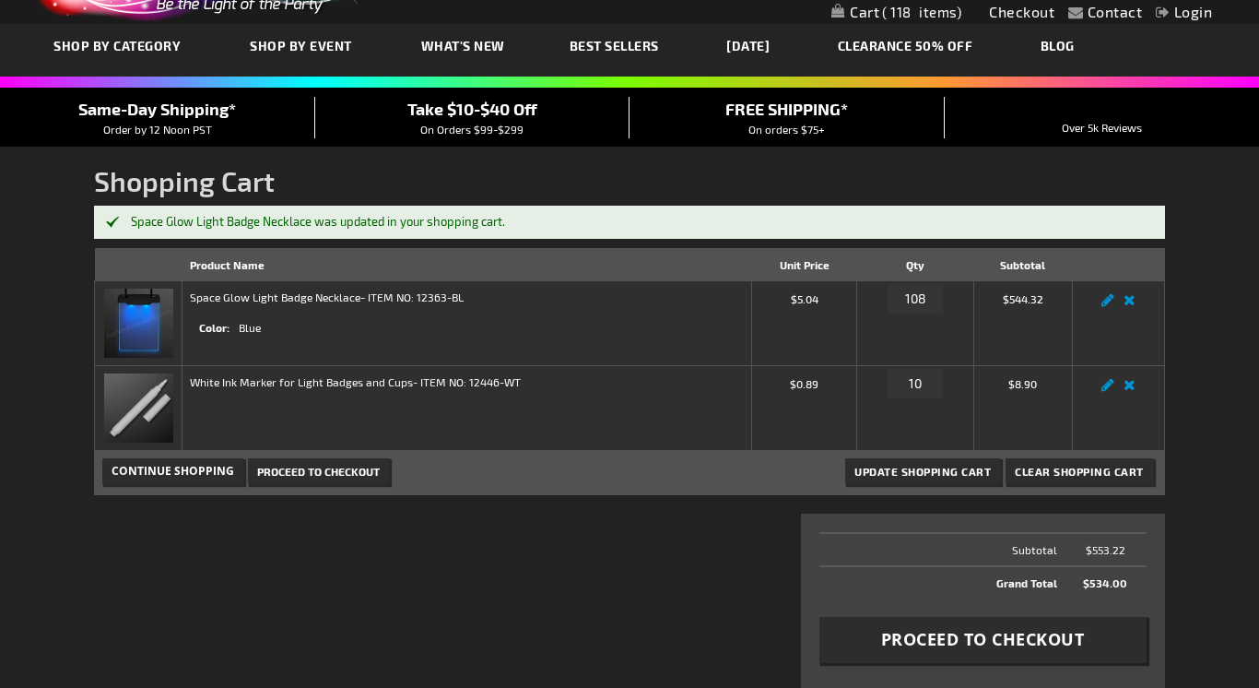
click at [327, 473] on span "Proceed to Checkout" at bounding box center [318, 471] width 123 height 13
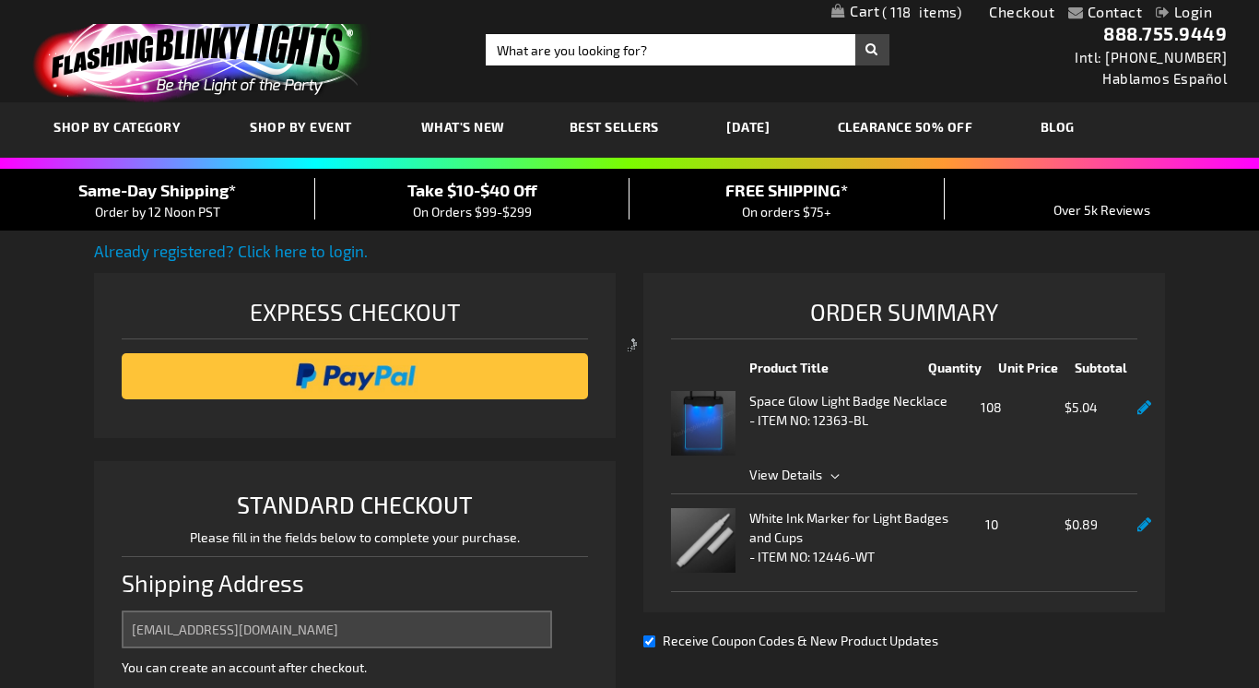
select select "US"
select select "12"
click at [1143, 410] on link at bounding box center [1144, 408] width 14 height 16
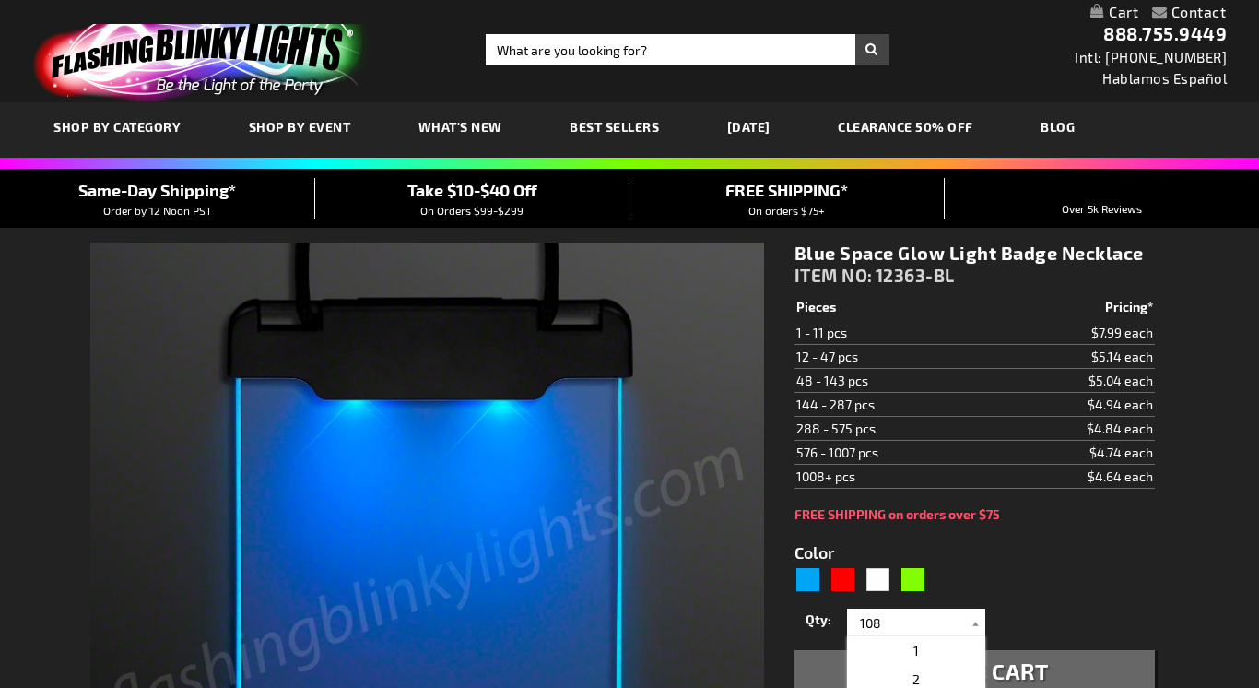
select select "108"
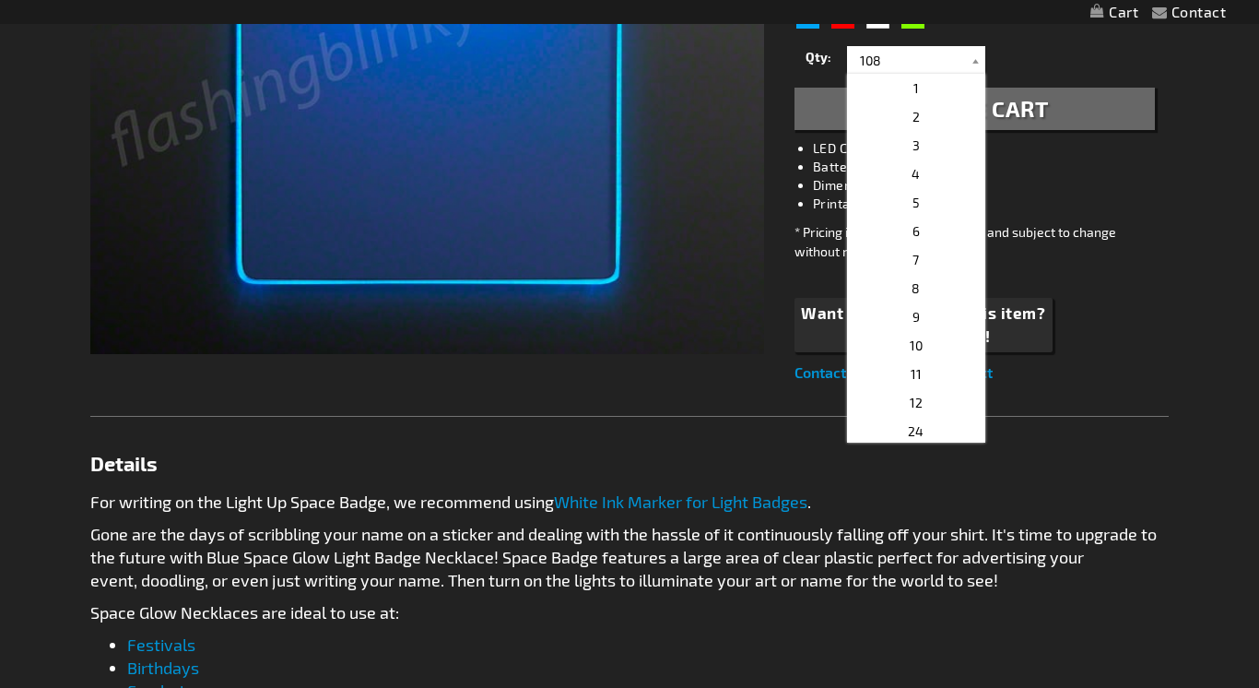
scroll to position [368, 0]
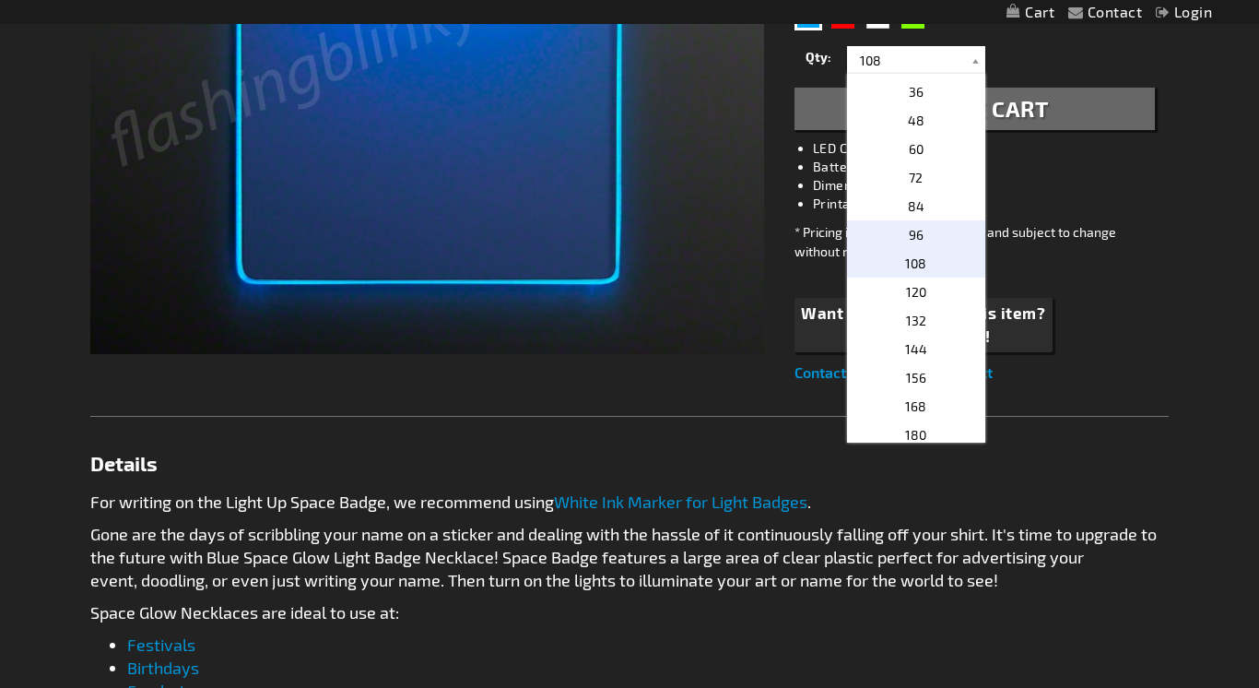
type input "5629"
click at [920, 229] on span "96" at bounding box center [916, 235] width 15 height 16
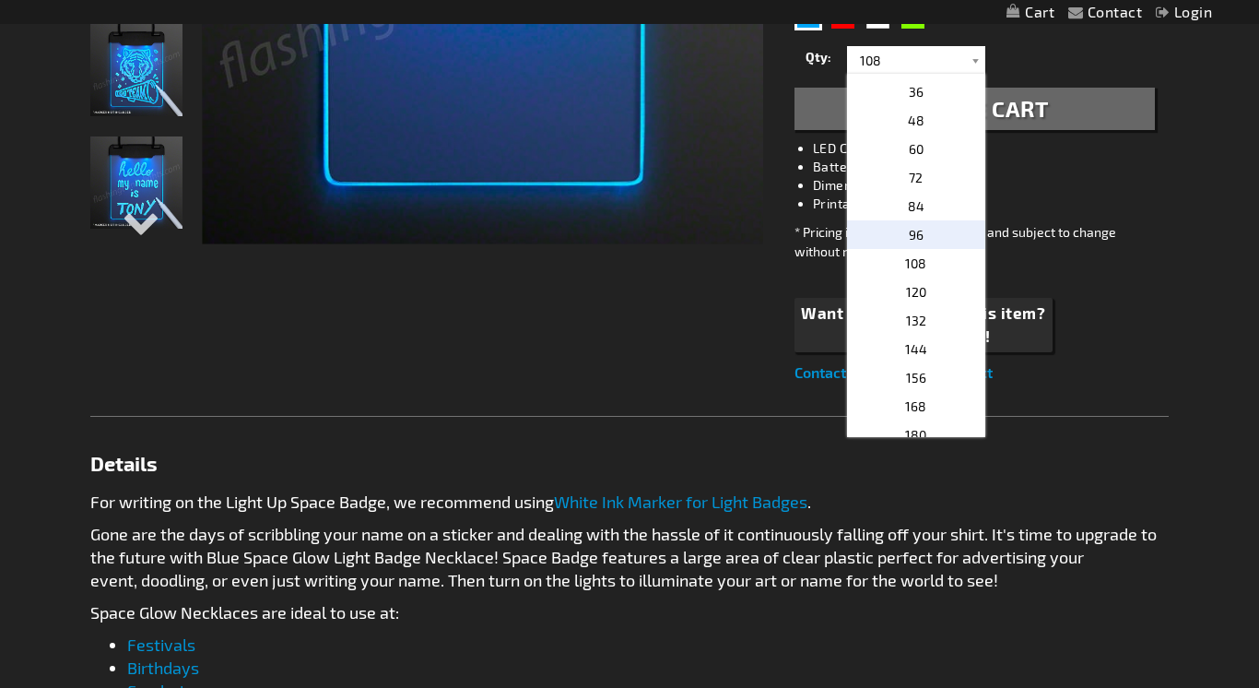
type input "96"
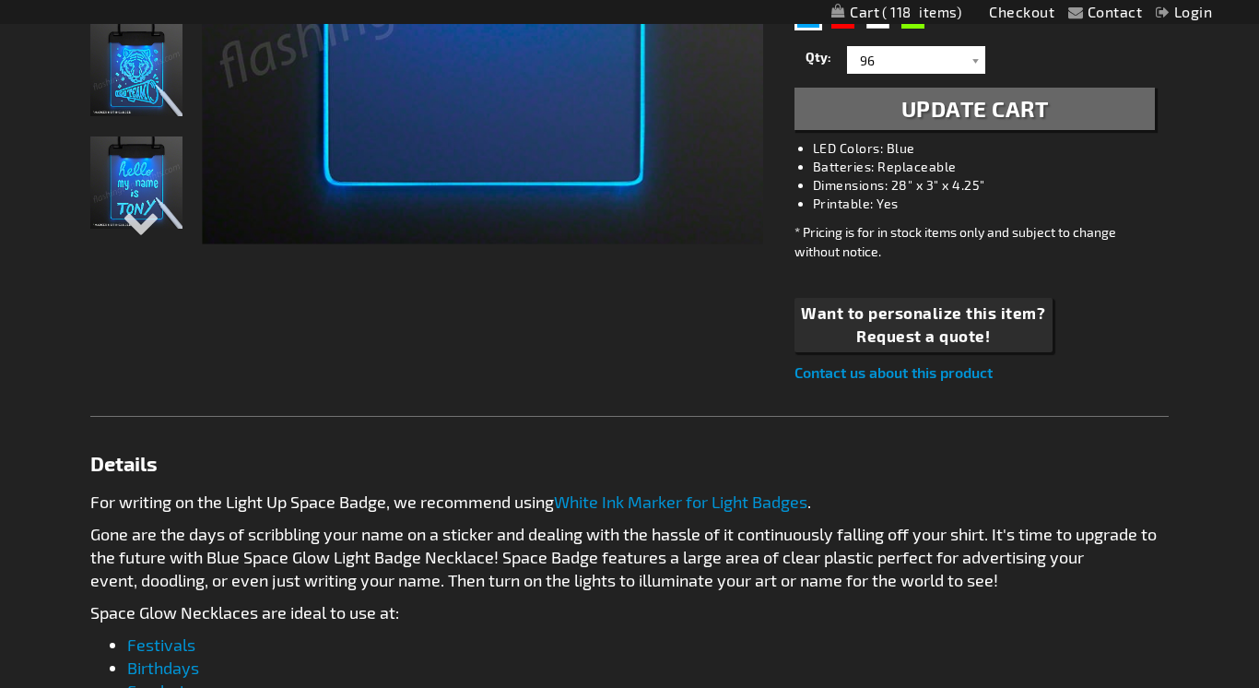
scroll to position [480, 0]
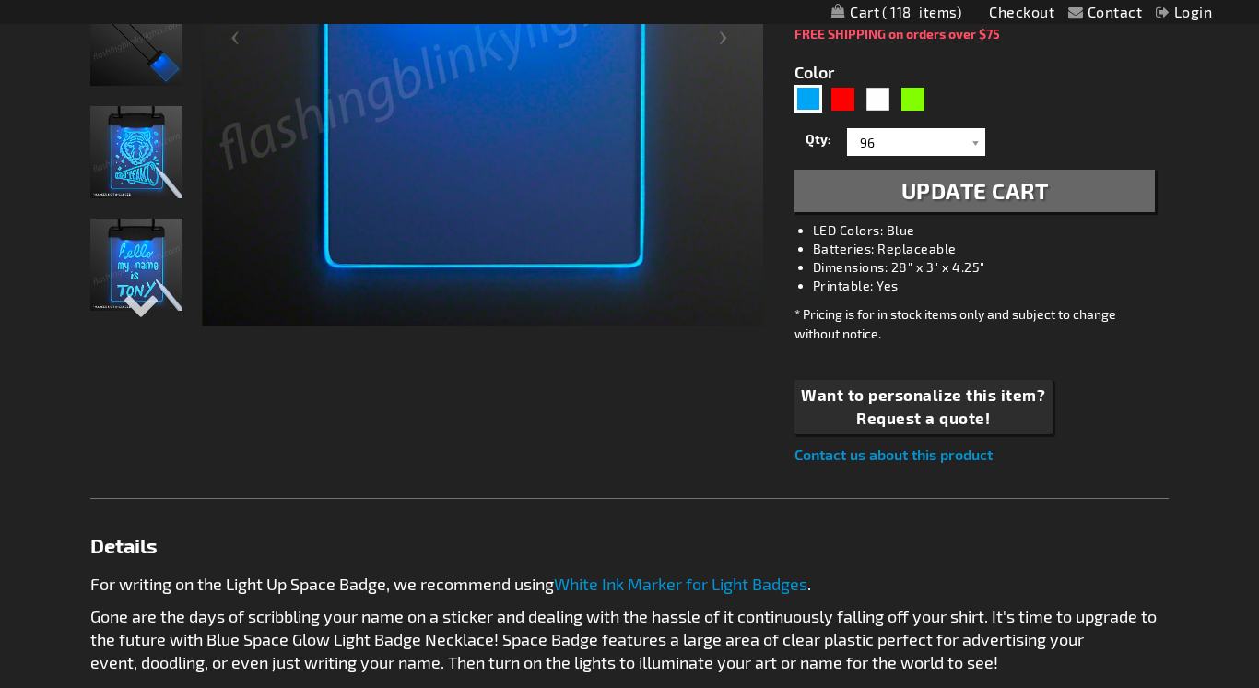
click at [938, 195] on span "Update Cart" at bounding box center [974, 190] width 147 height 27
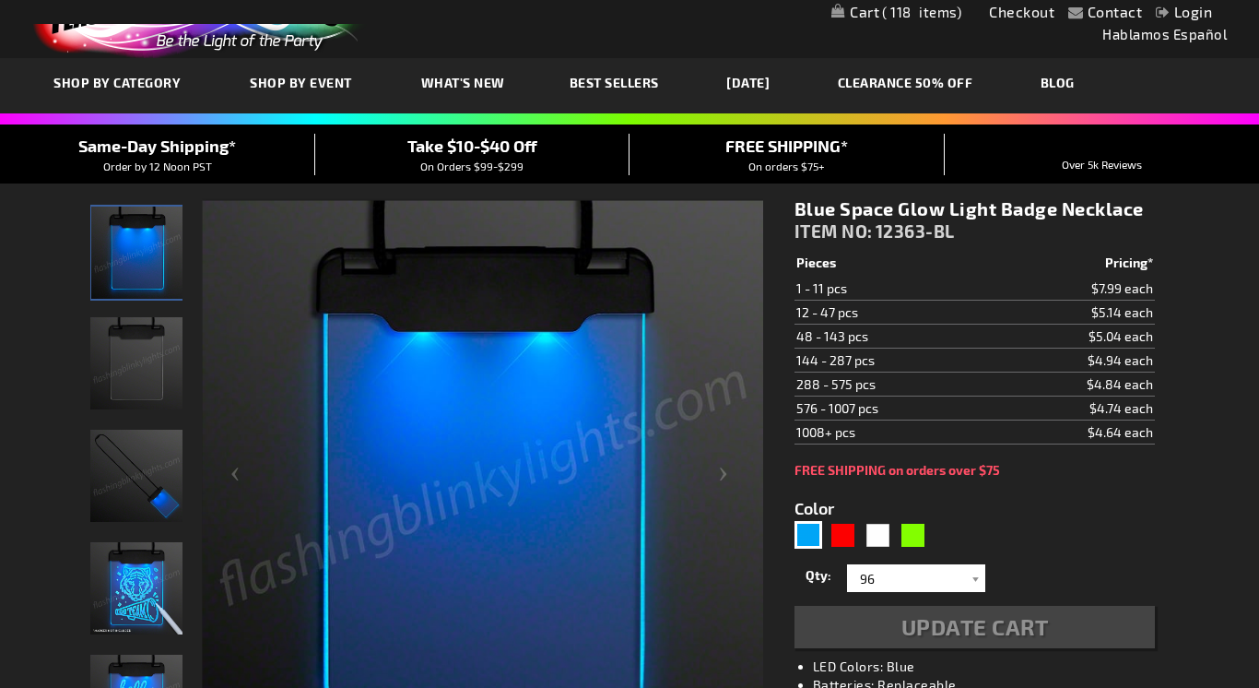
scroll to position [0, 0]
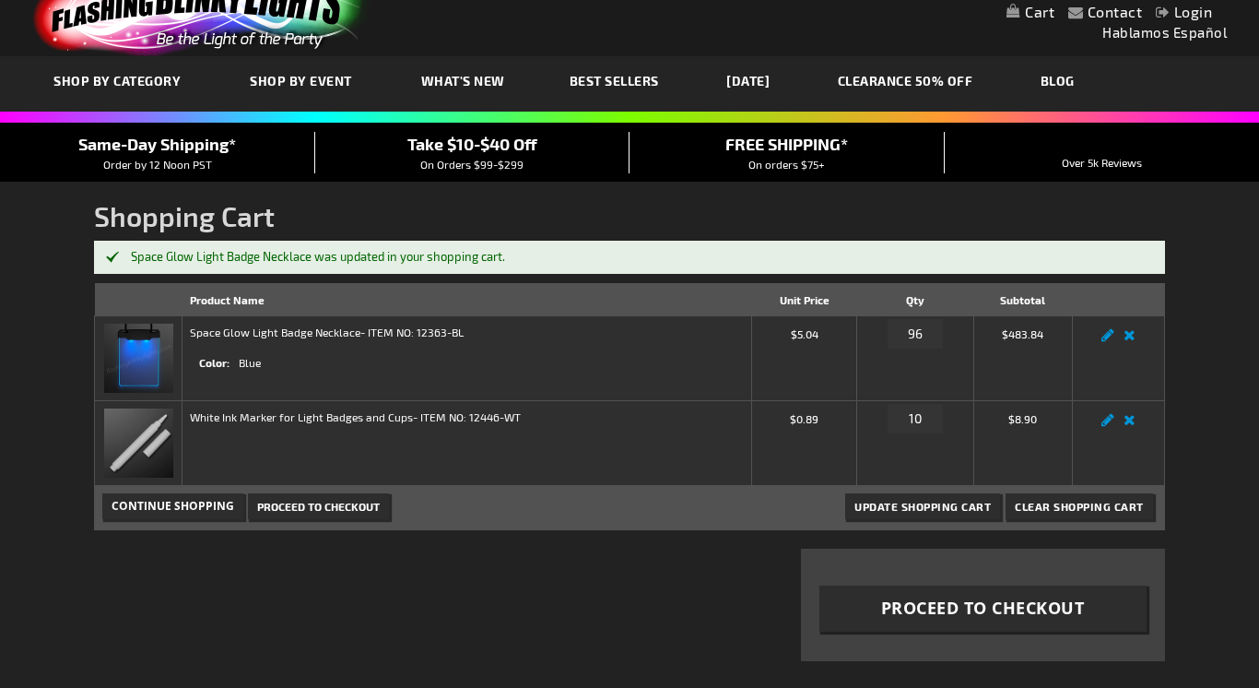
click at [304, 507] on span "Proceed to Checkout" at bounding box center [318, 506] width 123 height 13
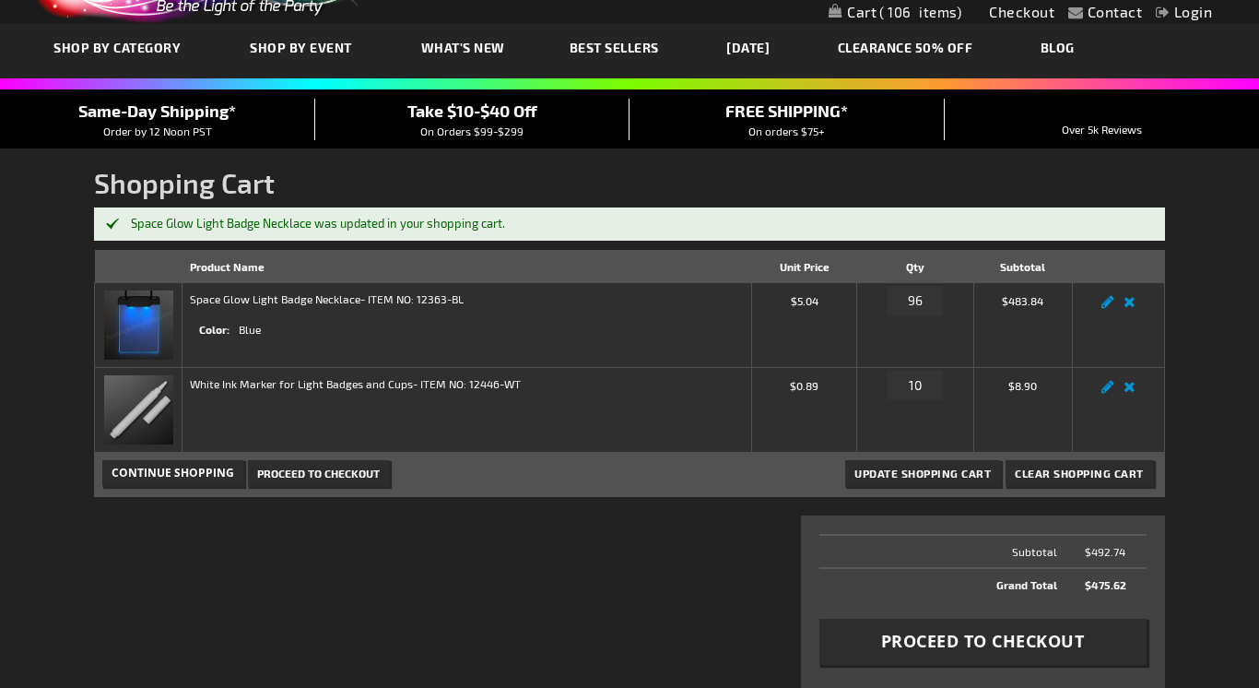
scroll to position [130, 0]
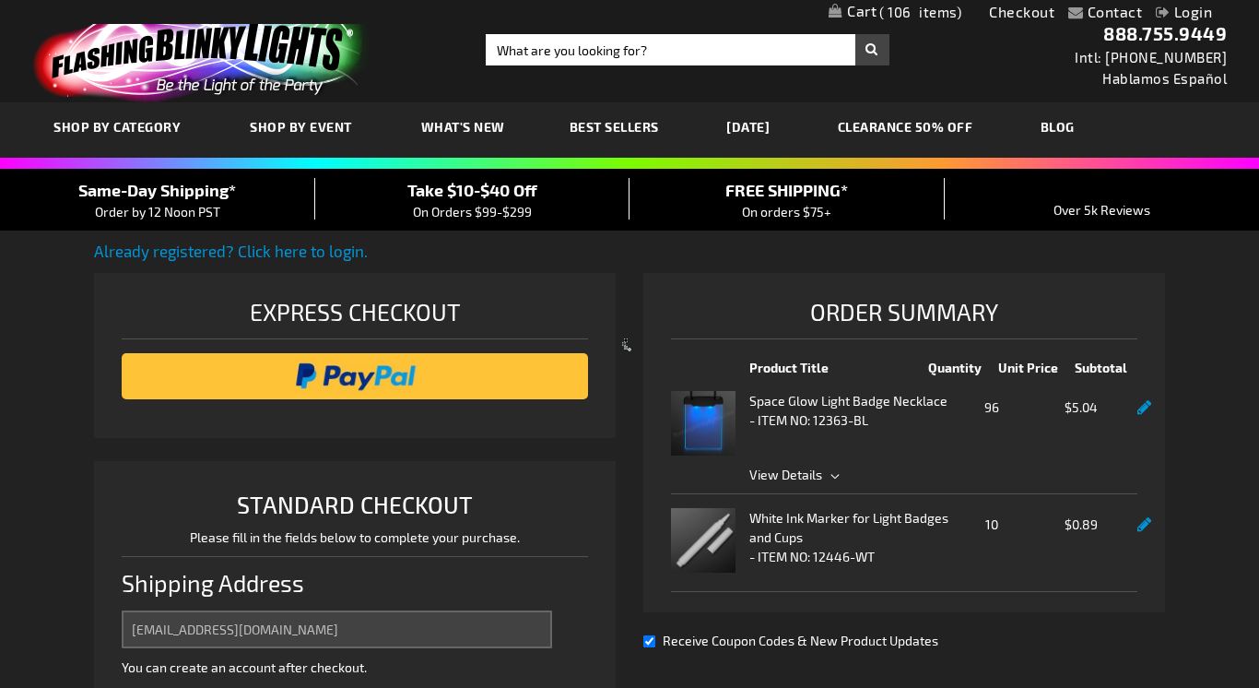
select select "US"
select select "12"
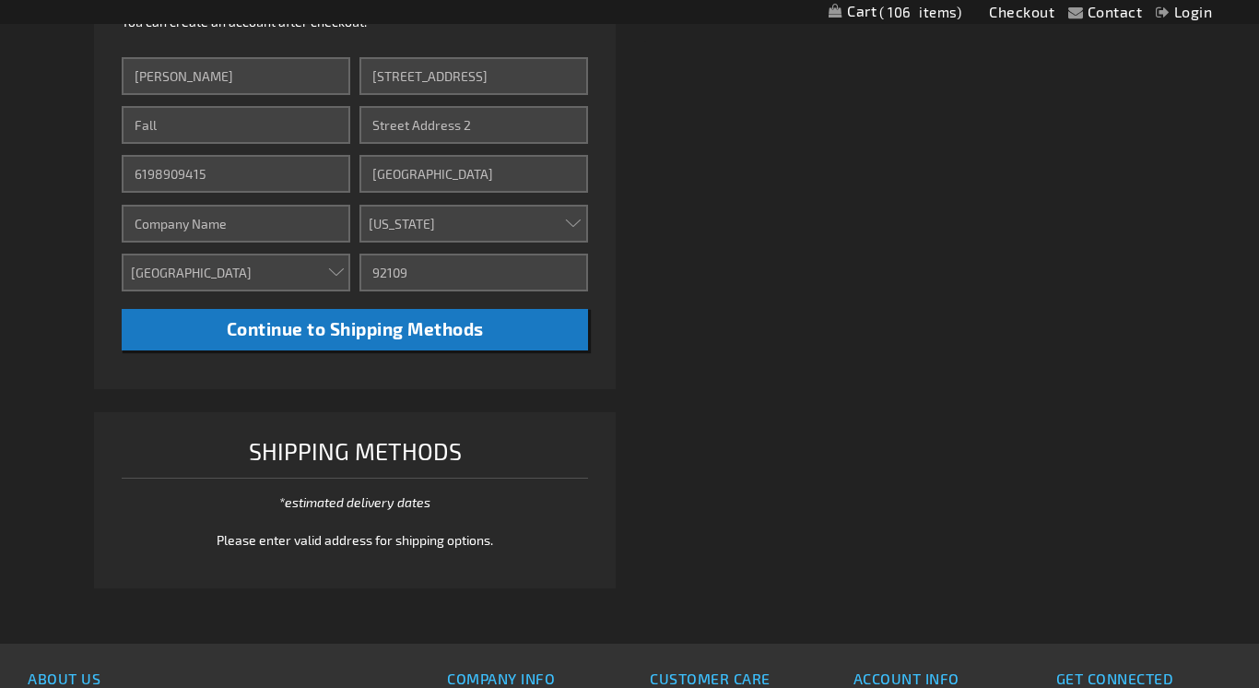
scroll to position [683, 0]
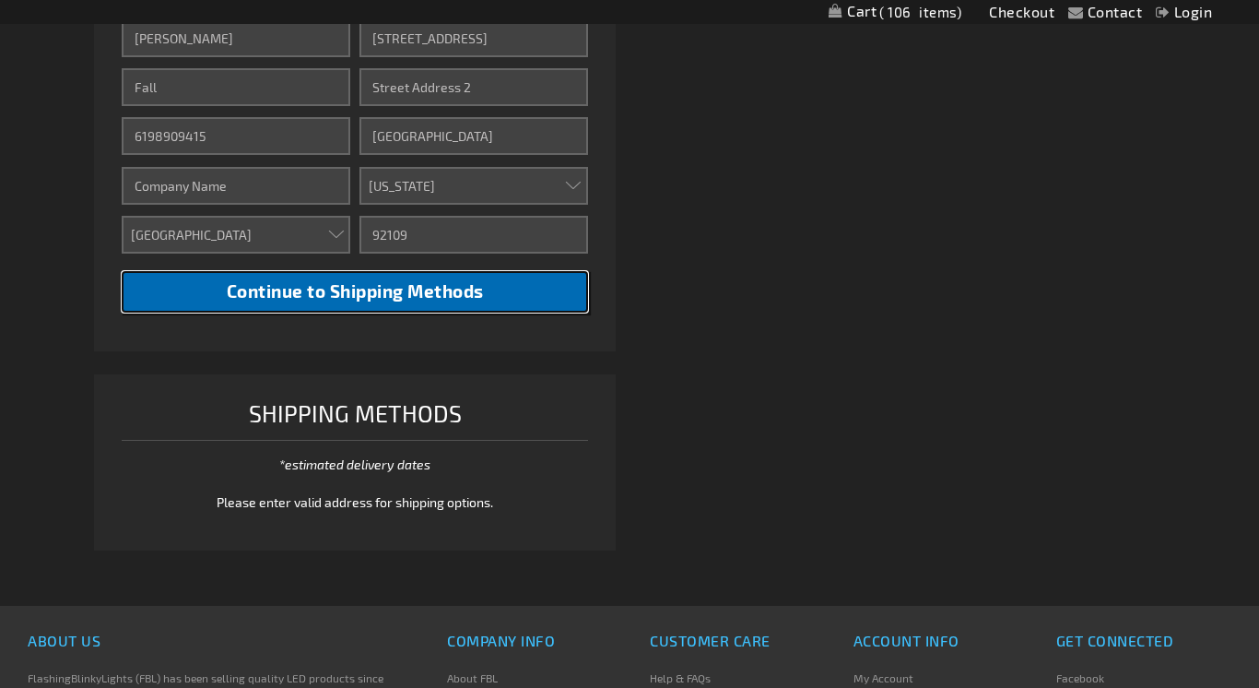
click at [418, 296] on span "Continue to Shipping Methods" at bounding box center [355, 290] width 257 height 21
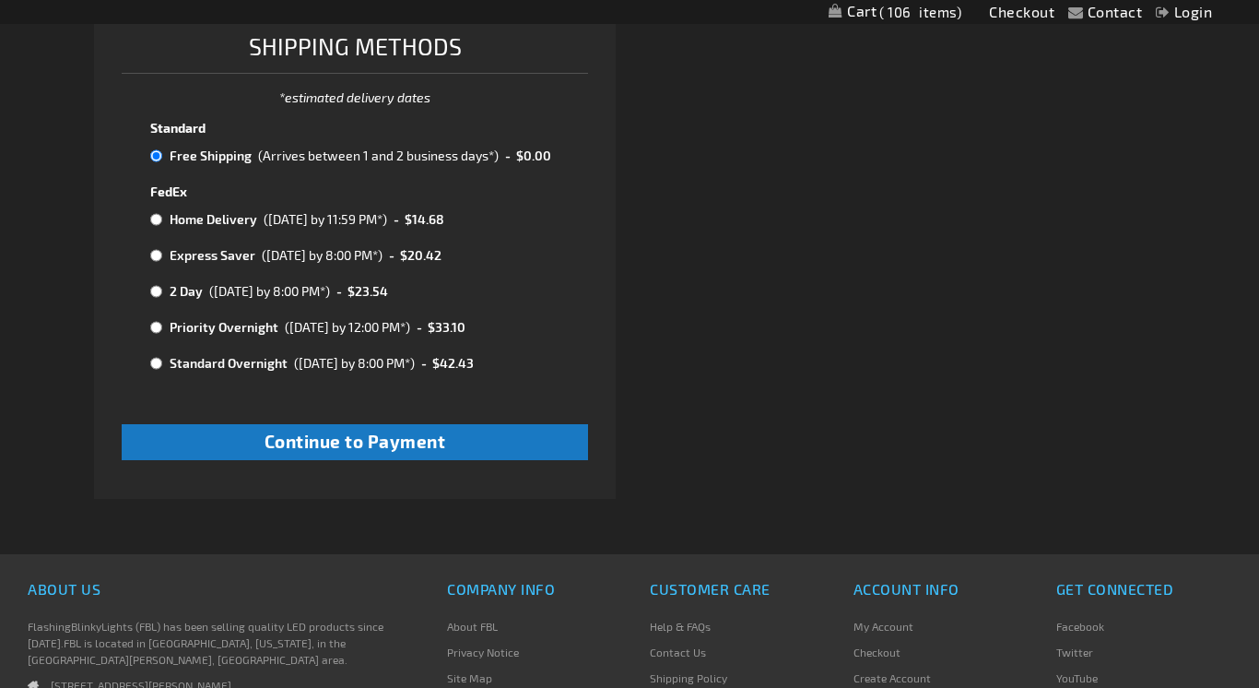
scroll to position [1051, 0]
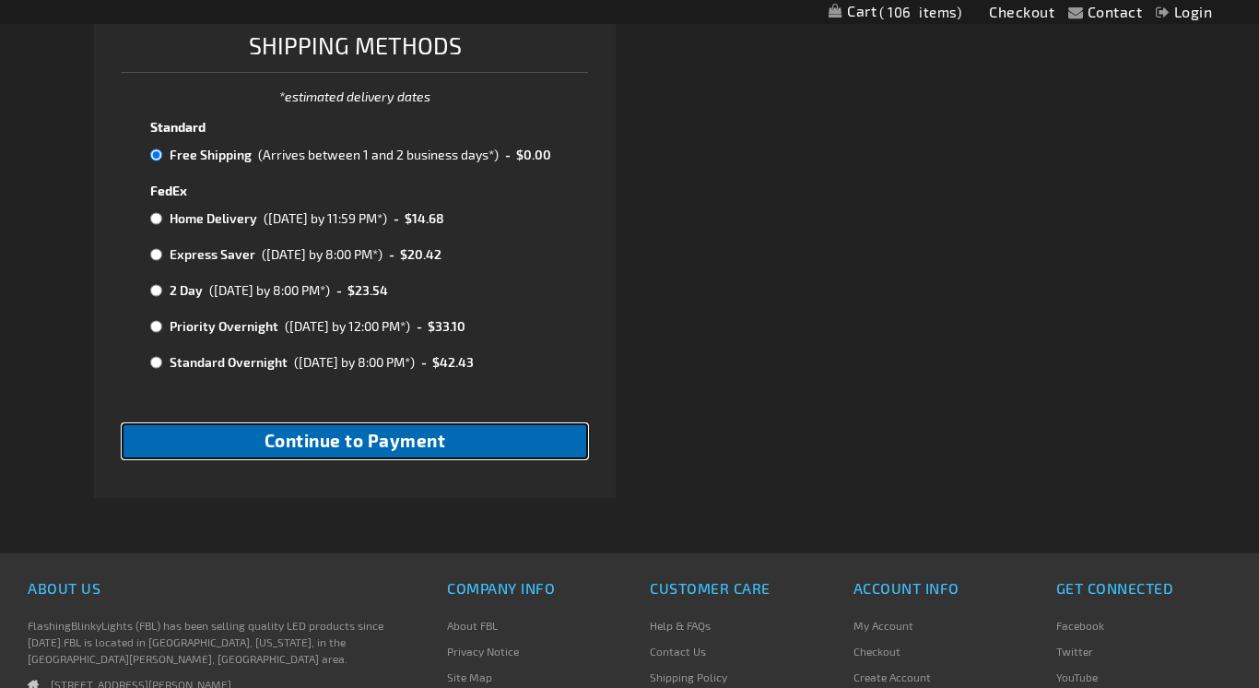
click at [357, 441] on span "Continue to Payment" at bounding box center [356, 440] width 182 height 21
checkbox input "true"
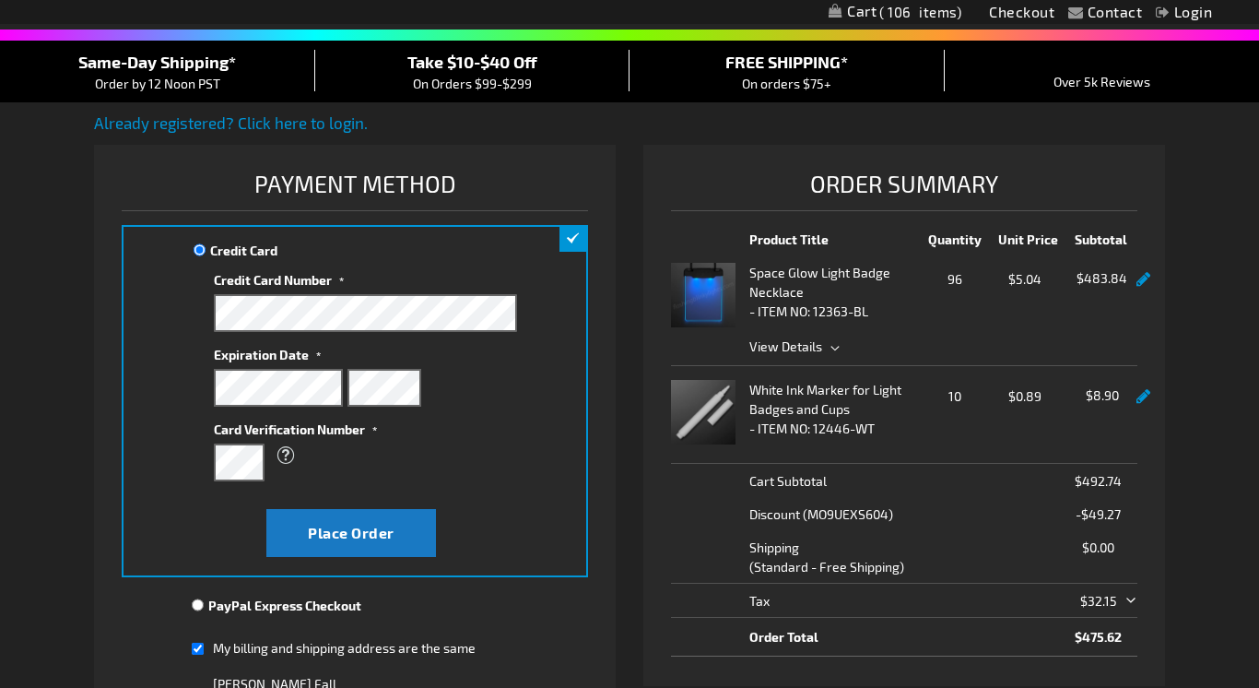
scroll to position [134, 0]
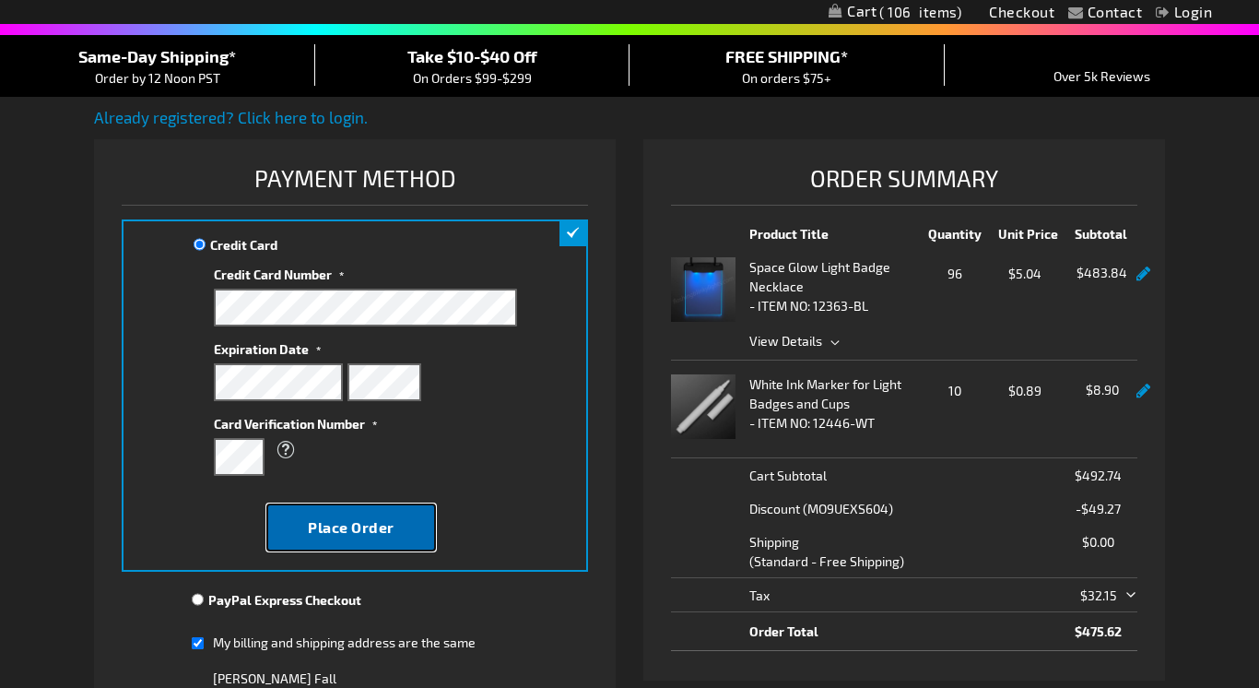
click at [359, 523] on span "Place Order" at bounding box center [351, 527] width 87 height 18
